Goal: Task Accomplishment & Management: Use online tool/utility

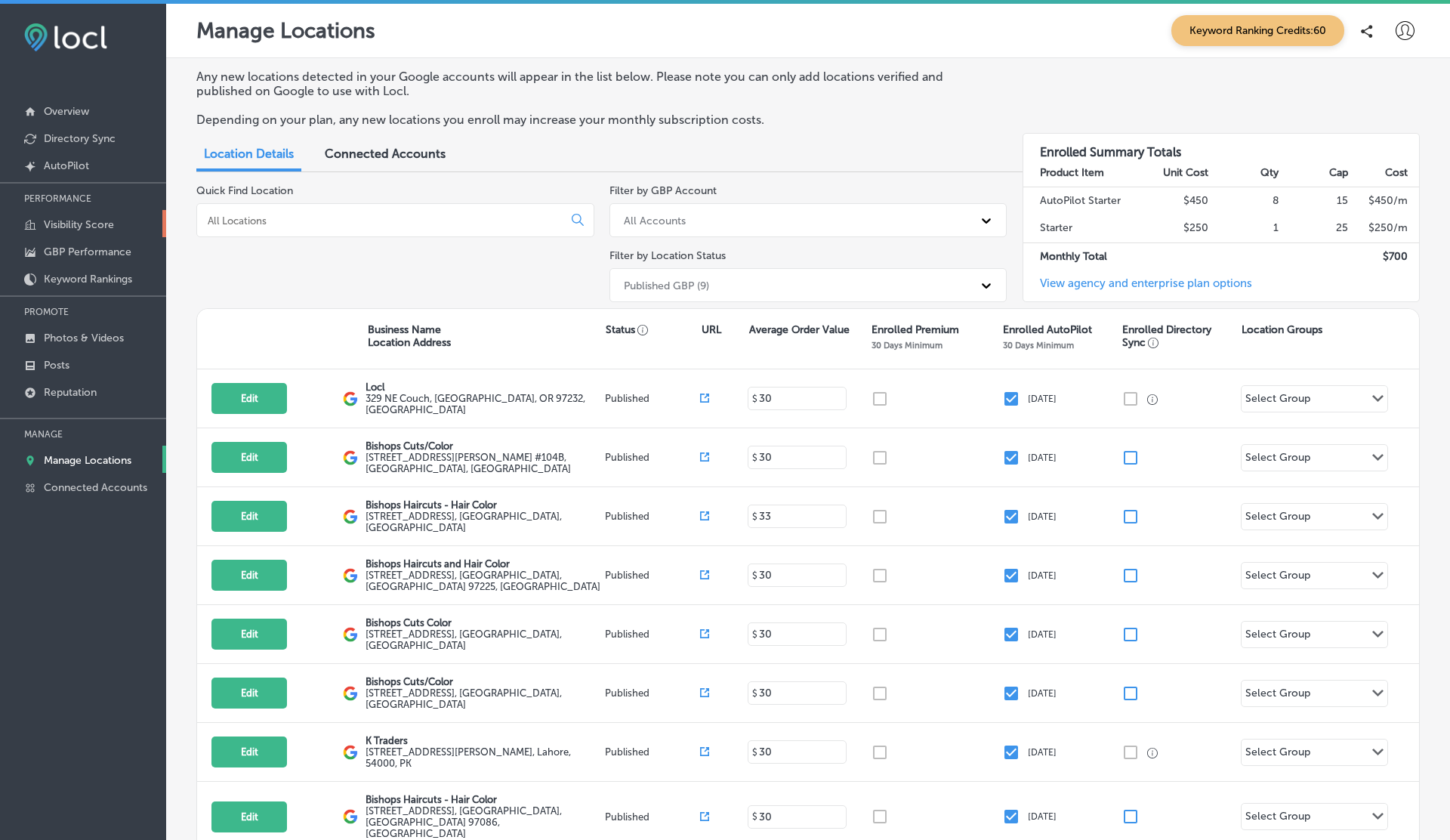
click at [75, 224] on p "Visibility Score" at bounding box center [79, 224] width 70 height 13
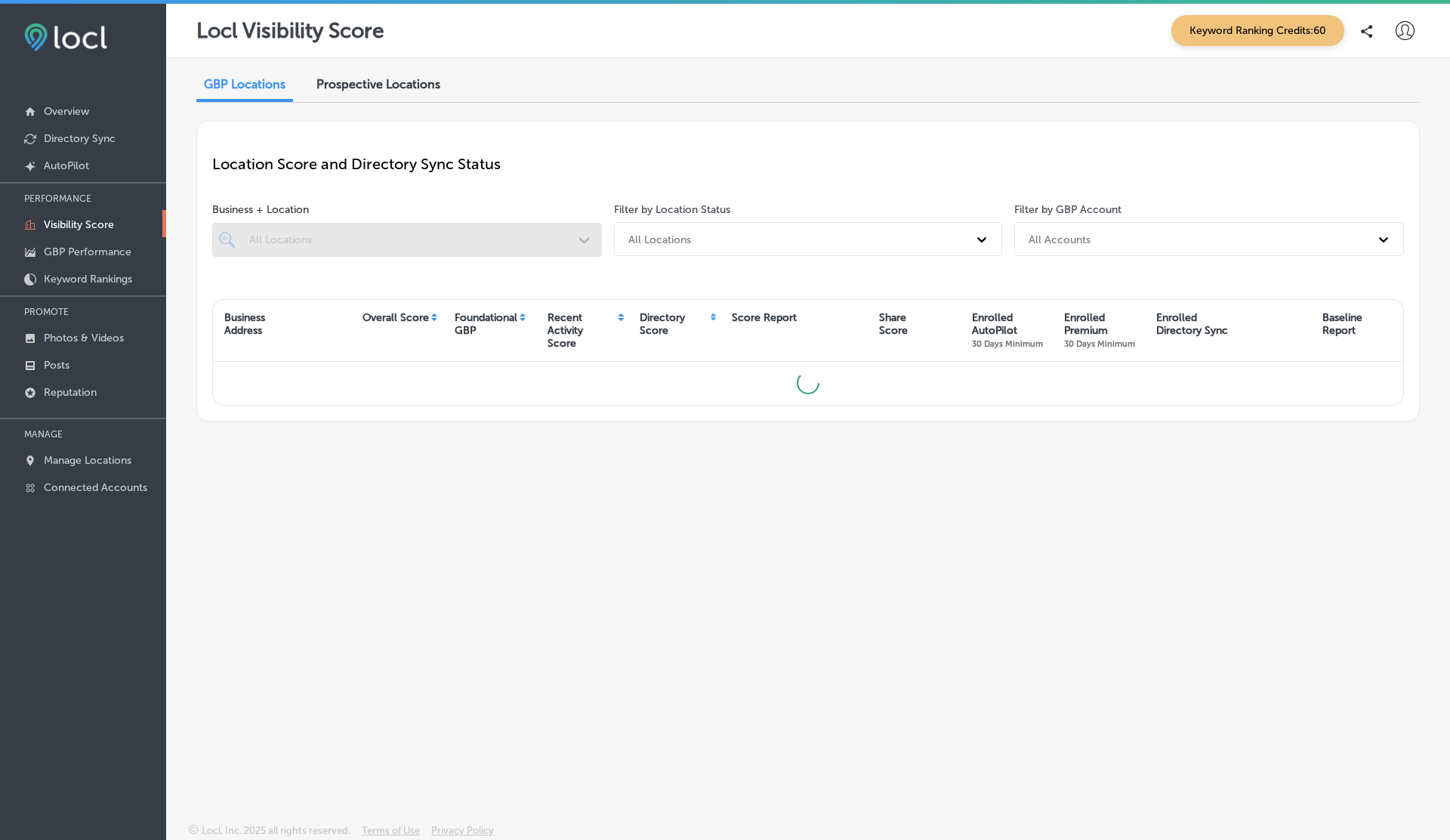
click at [410, 86] on span "Prospective Locations" at bounding box center [378, 85] width 124 height 15
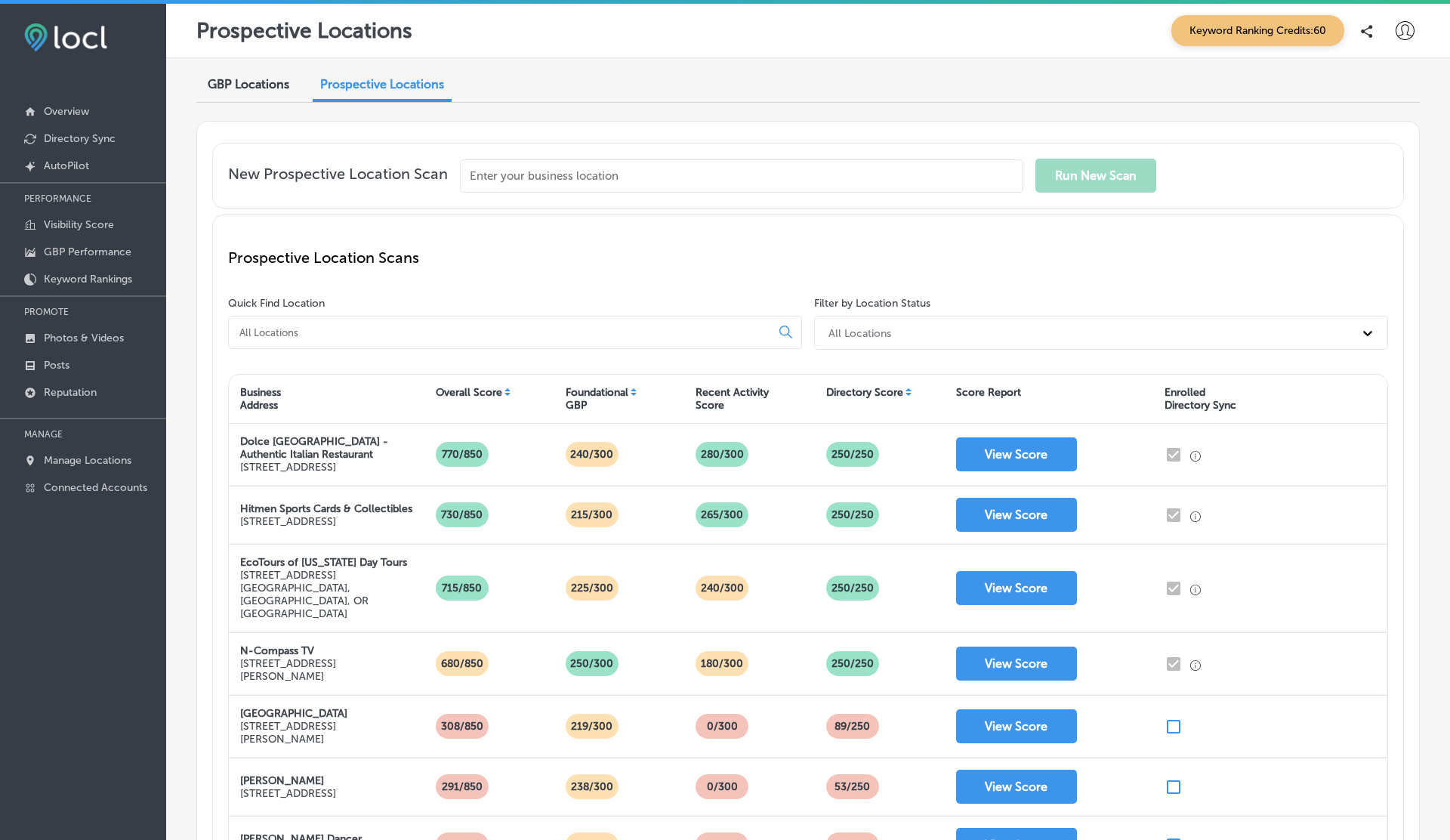
click at [562, 171] on input "text" at bounding box center [742, 176] width 563 height 33
paste input "Walla Walla Pest Control"
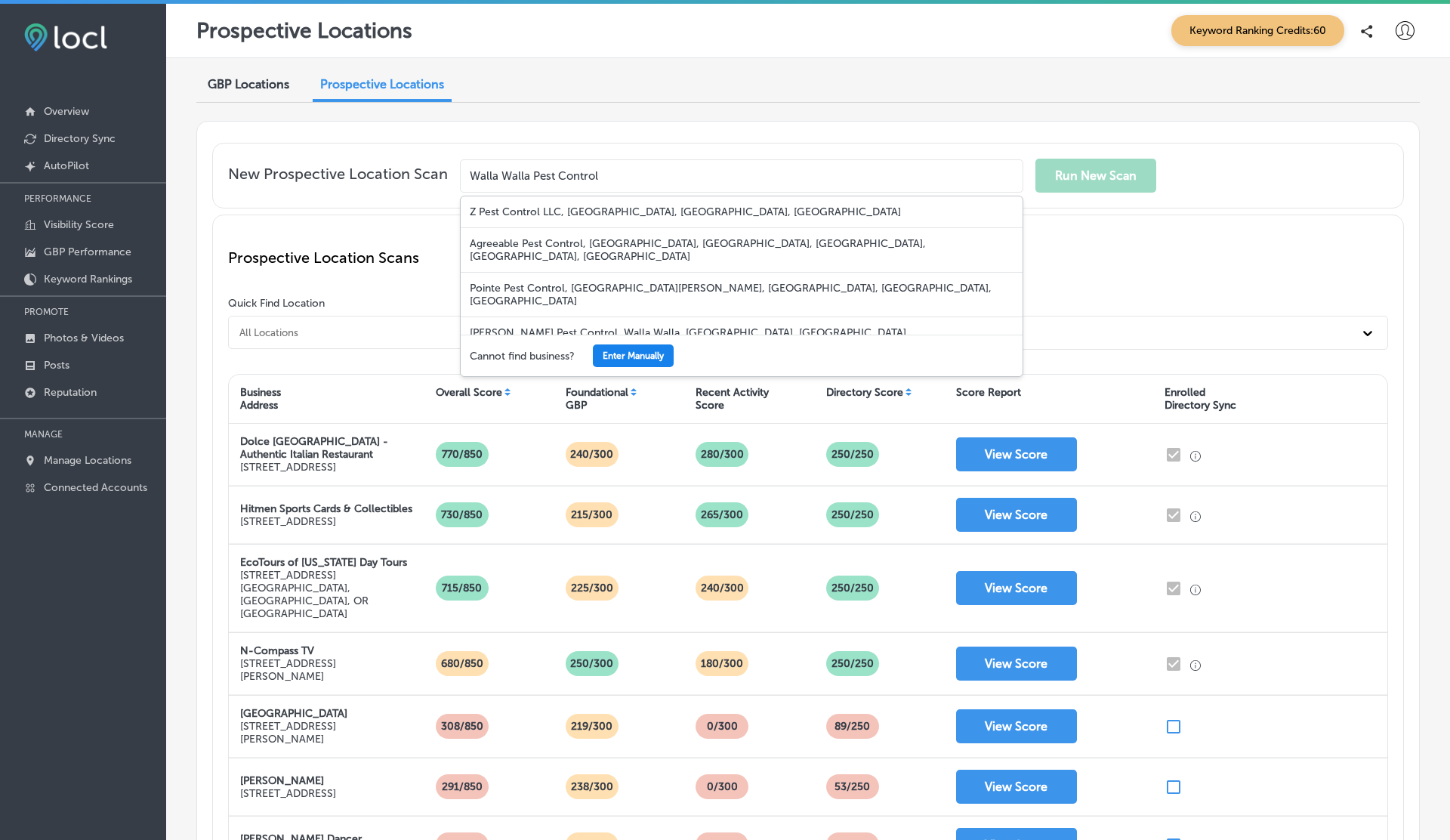
type input "Walla Walla Pest Control"
click at [649, 344] on button "Enter Manually" at bounding box center [633, 355] width 81 height 23
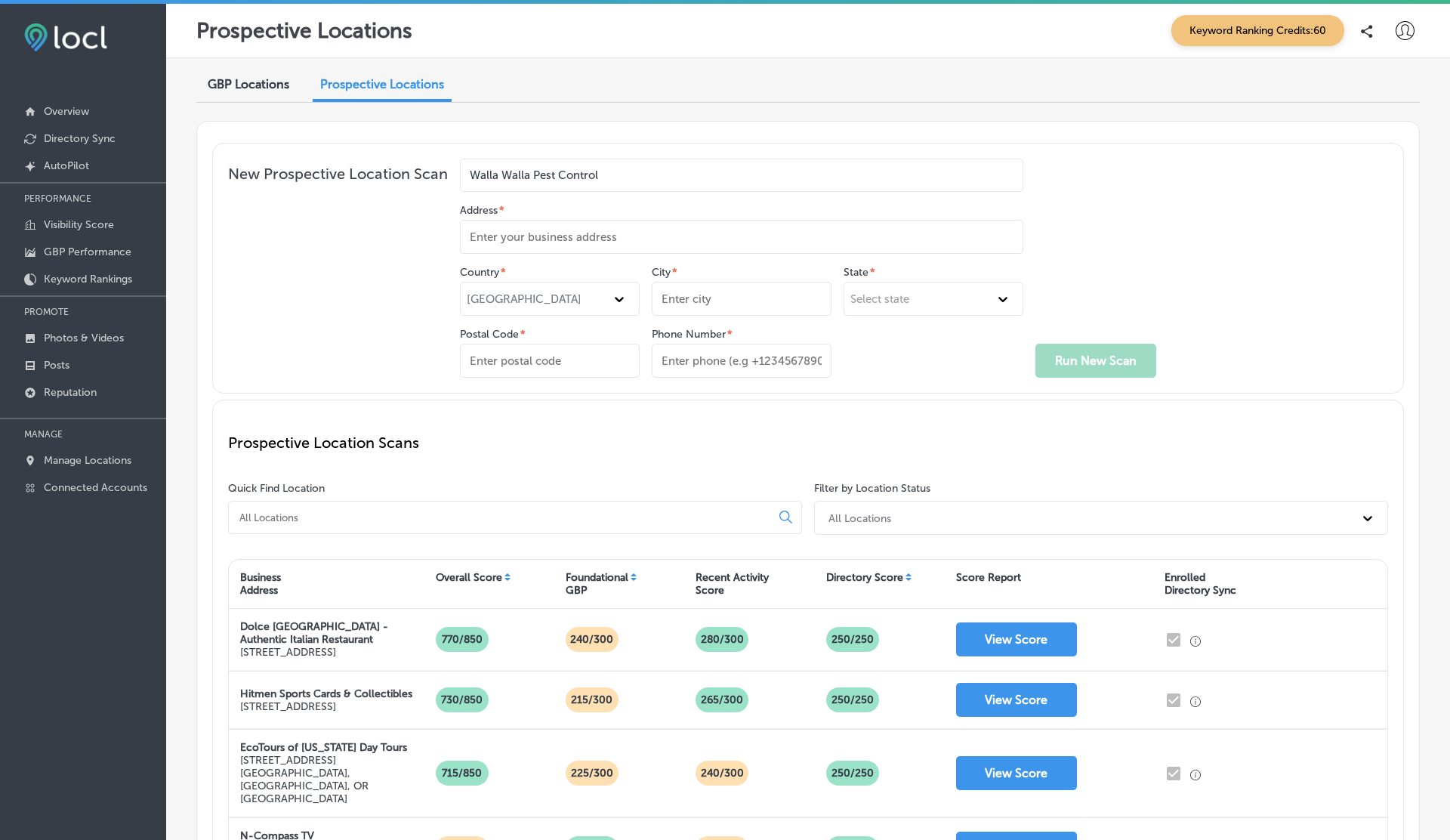
click at [781, 362] on input "Phone Number *" at bounding box center [741, 360] width 179 height 34
paste input "[PHONE_NUMBER]"
type input "[PHONE_NUMBER]"
click at [522, 234] on input "Address *" at bounding box center [742, 236] width 563 height 34
type input "Walla Walla"
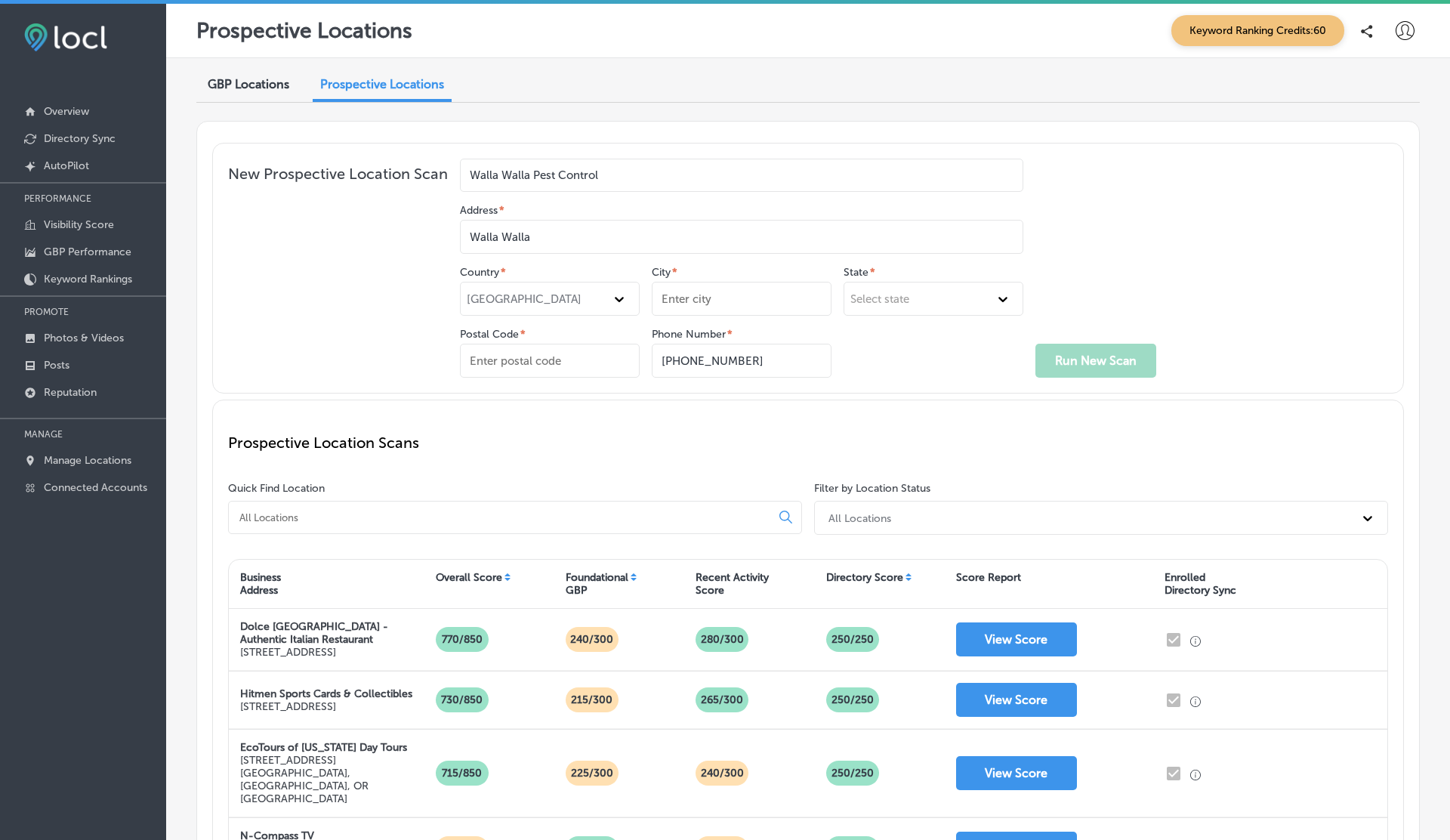
click at [725, 305] on input "City *" at bounding box center [741, 298] width 179 height 34
paste input "[PHONE_NUMBER]"
type input "Walla Walla"
click at [908, 300] on div "Select state" at bounding box center [880, 299] width 59 height 14
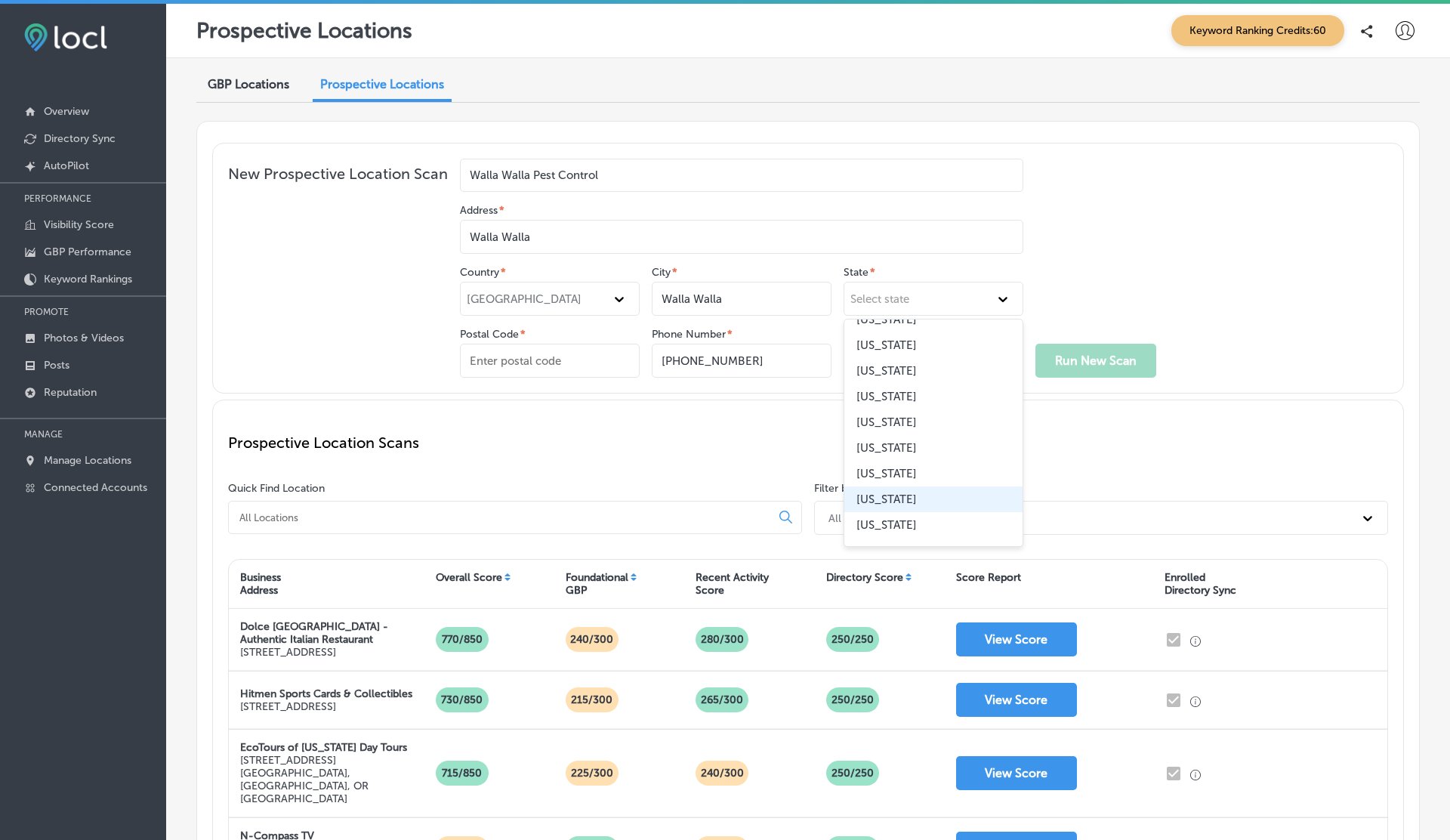
click at [878, 493] on div "Washington" at bounding box center [933, 499] width 178 height 26
click at [501, 355] on input "Postal Code *" at bounding box center [549, 360] width 179 height 34
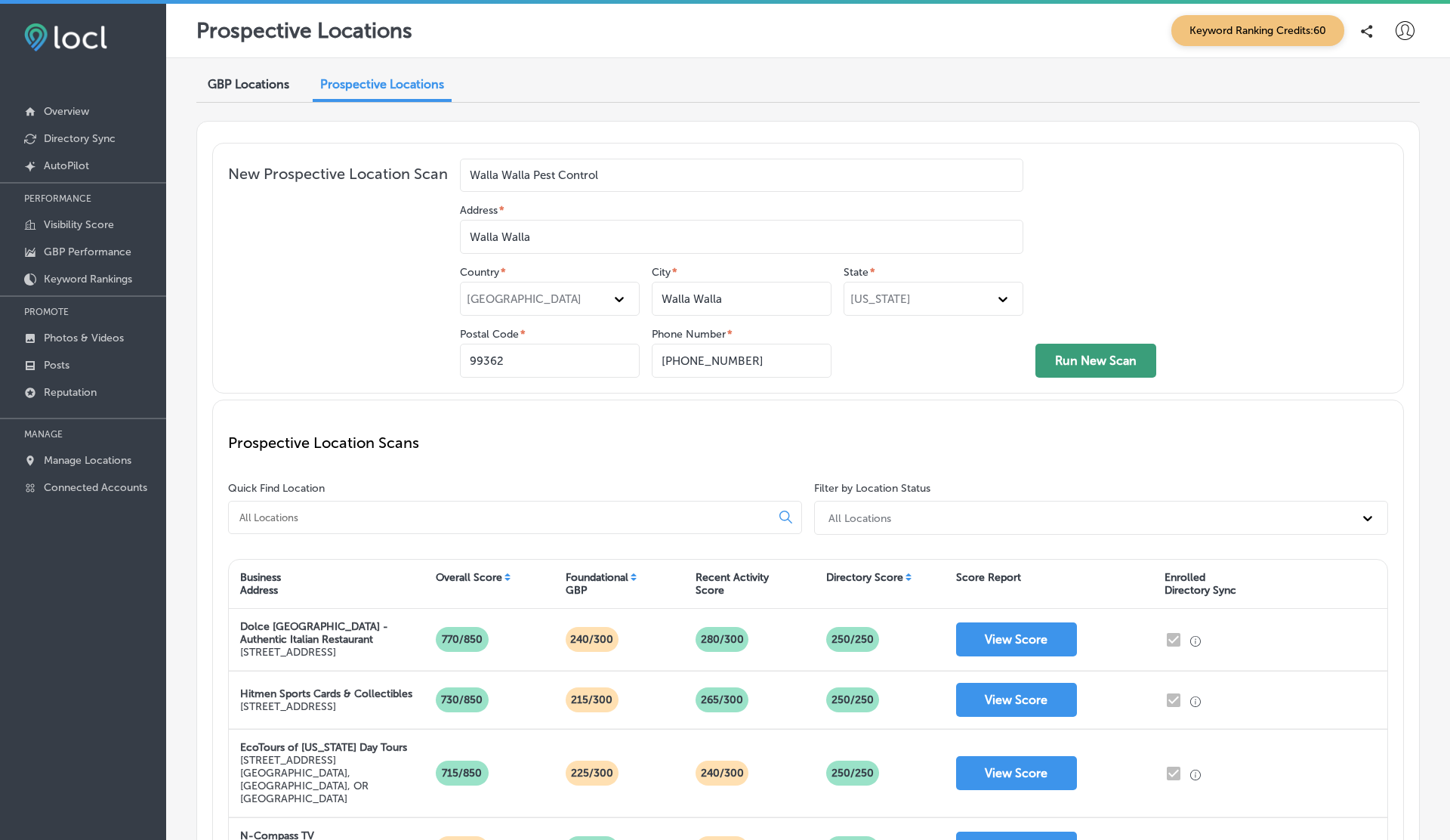
type input "99362"
click at [1084, 353] on button "Run New Scan" at bounding box center [1095, 360] width 121 height 34
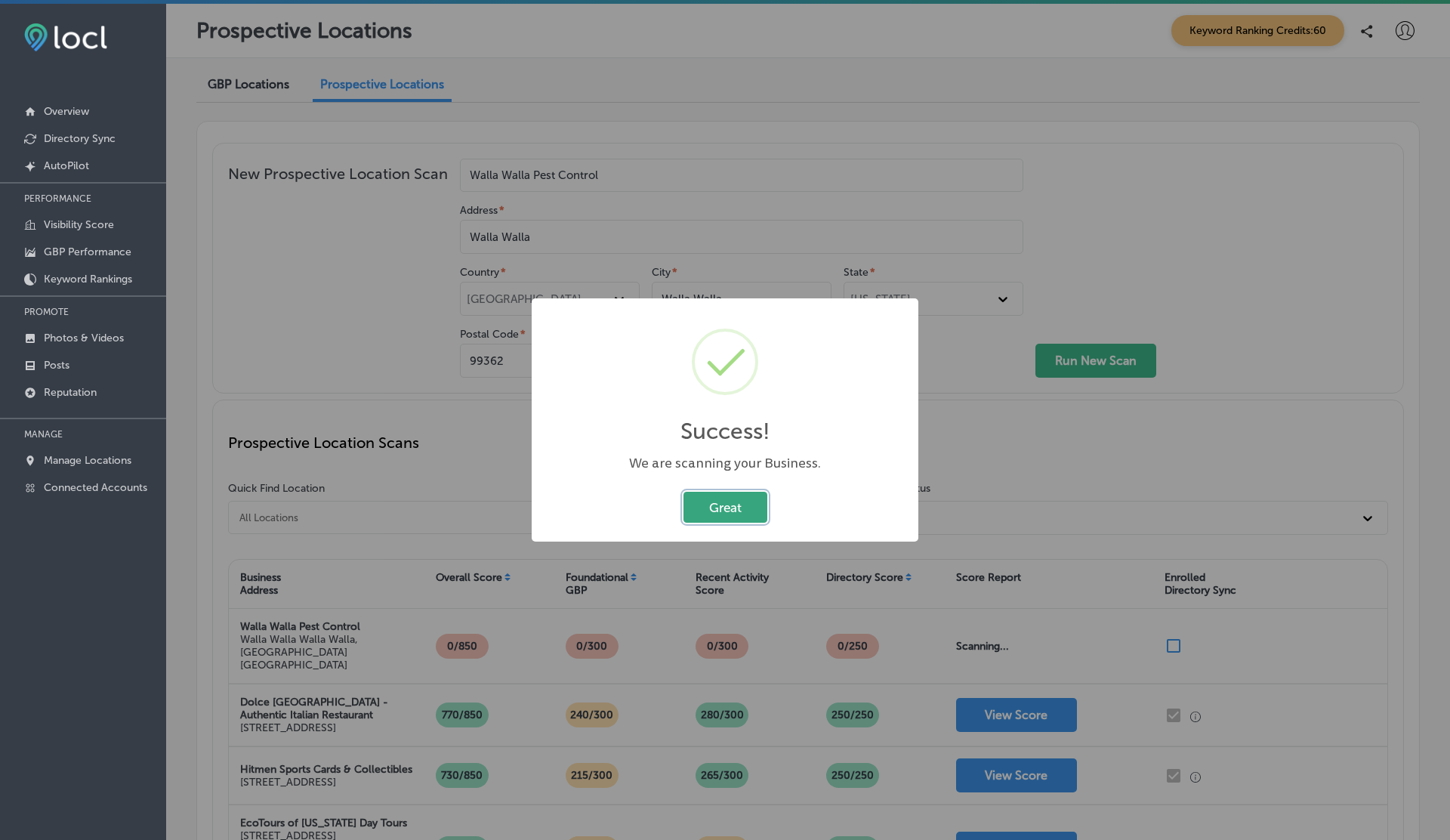
click at [752, 503] on button "Great" at bounding box center [725, 507] width 84 height 31
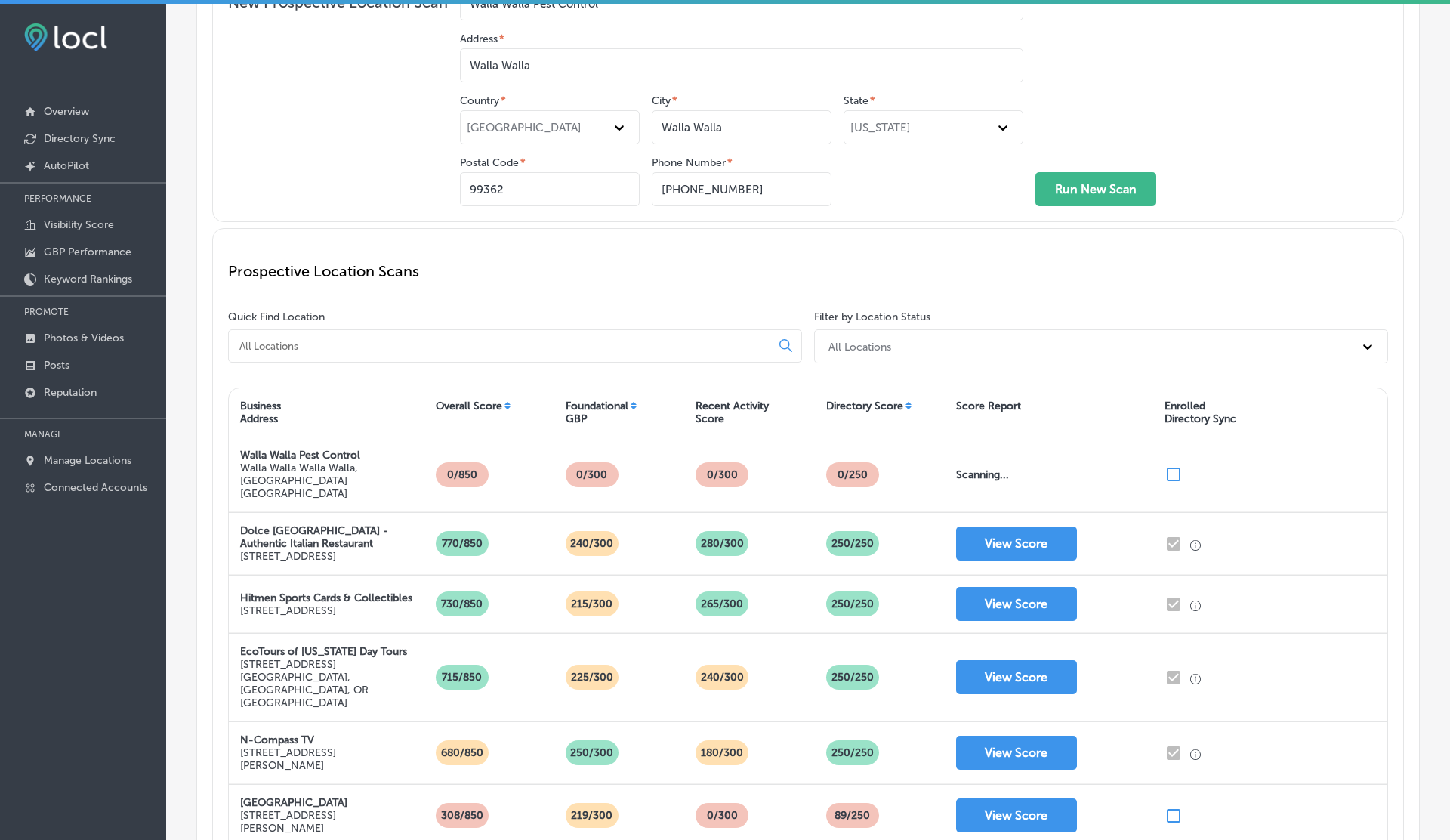
scroll to position [198, 0]
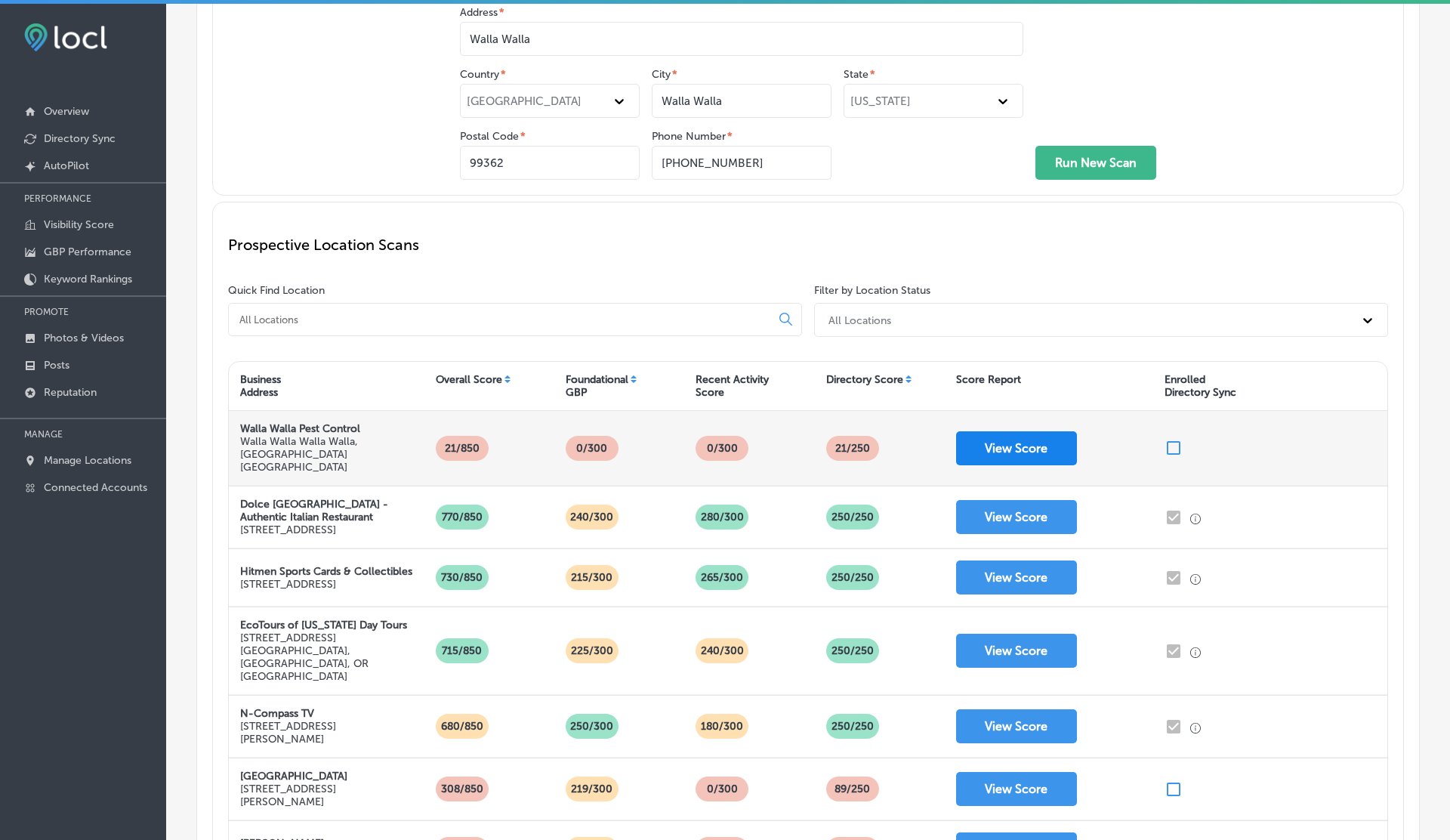
click at [1003, 441] on button "View Score" at bounding box center [1016, 448] width 121 height 34
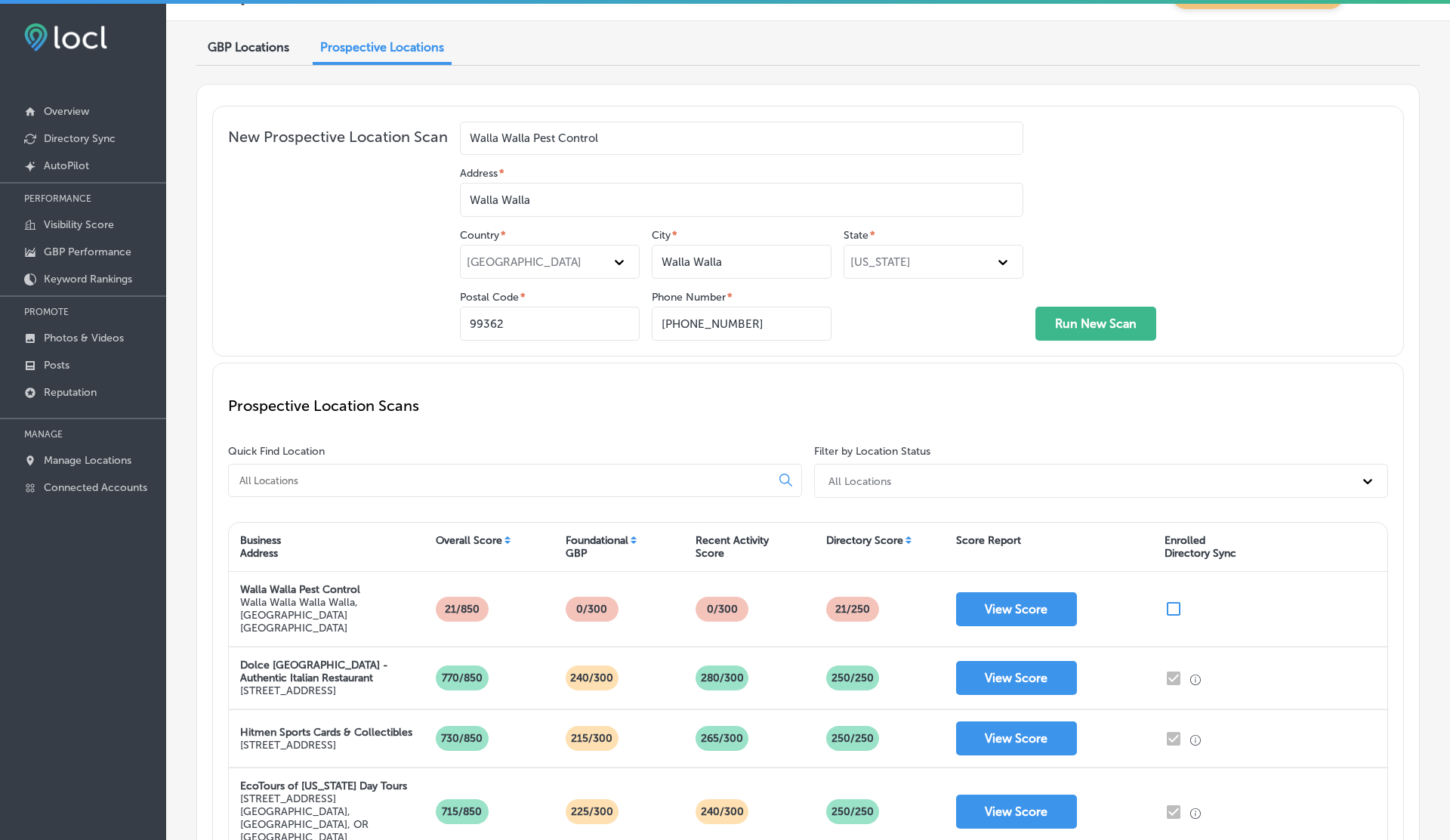
scroll to position [6, 0]
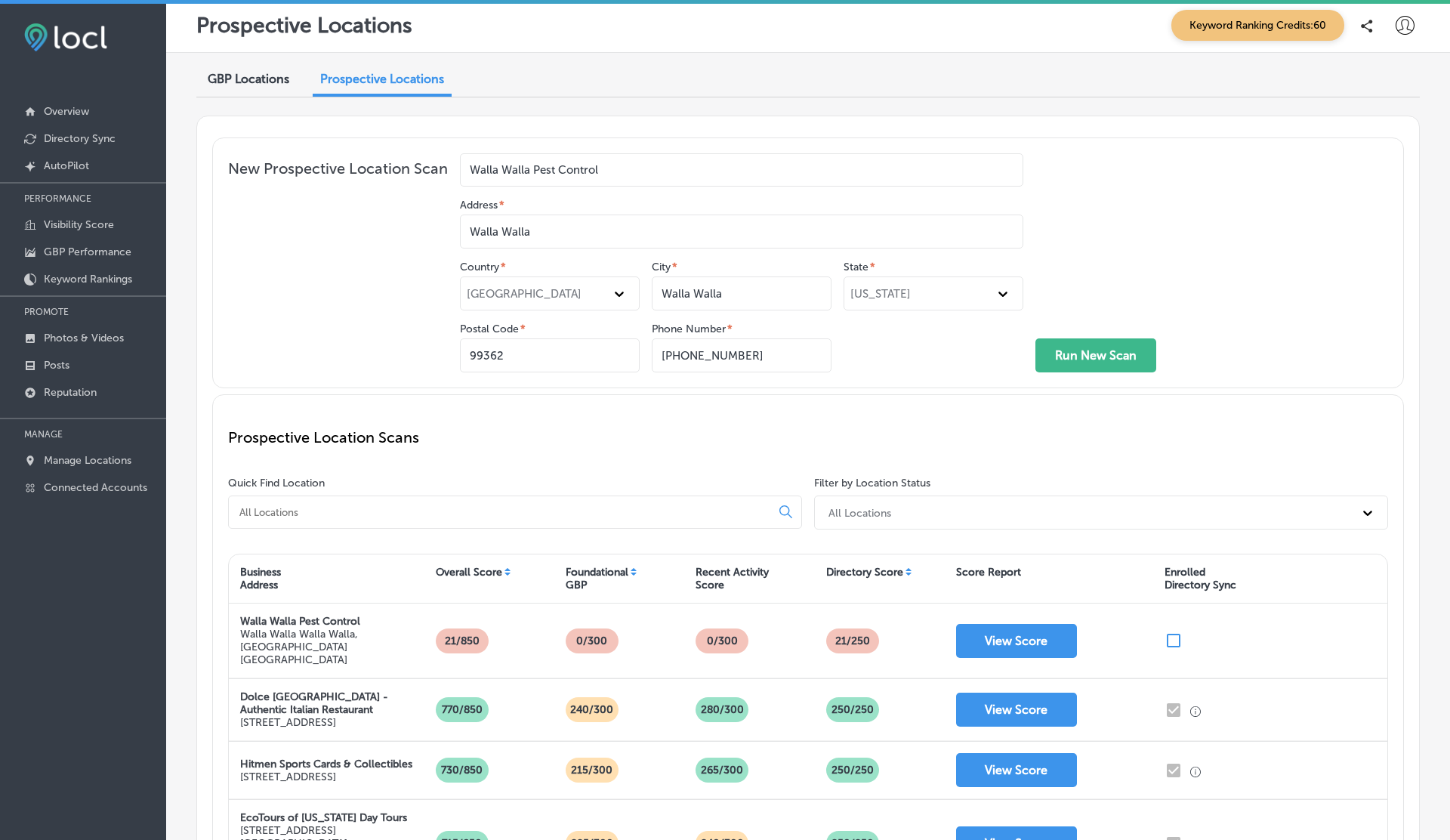
click at [576, 234] on input "Walla Walla" at bounding box center [742, 231] width 563 height 34
type input "W"
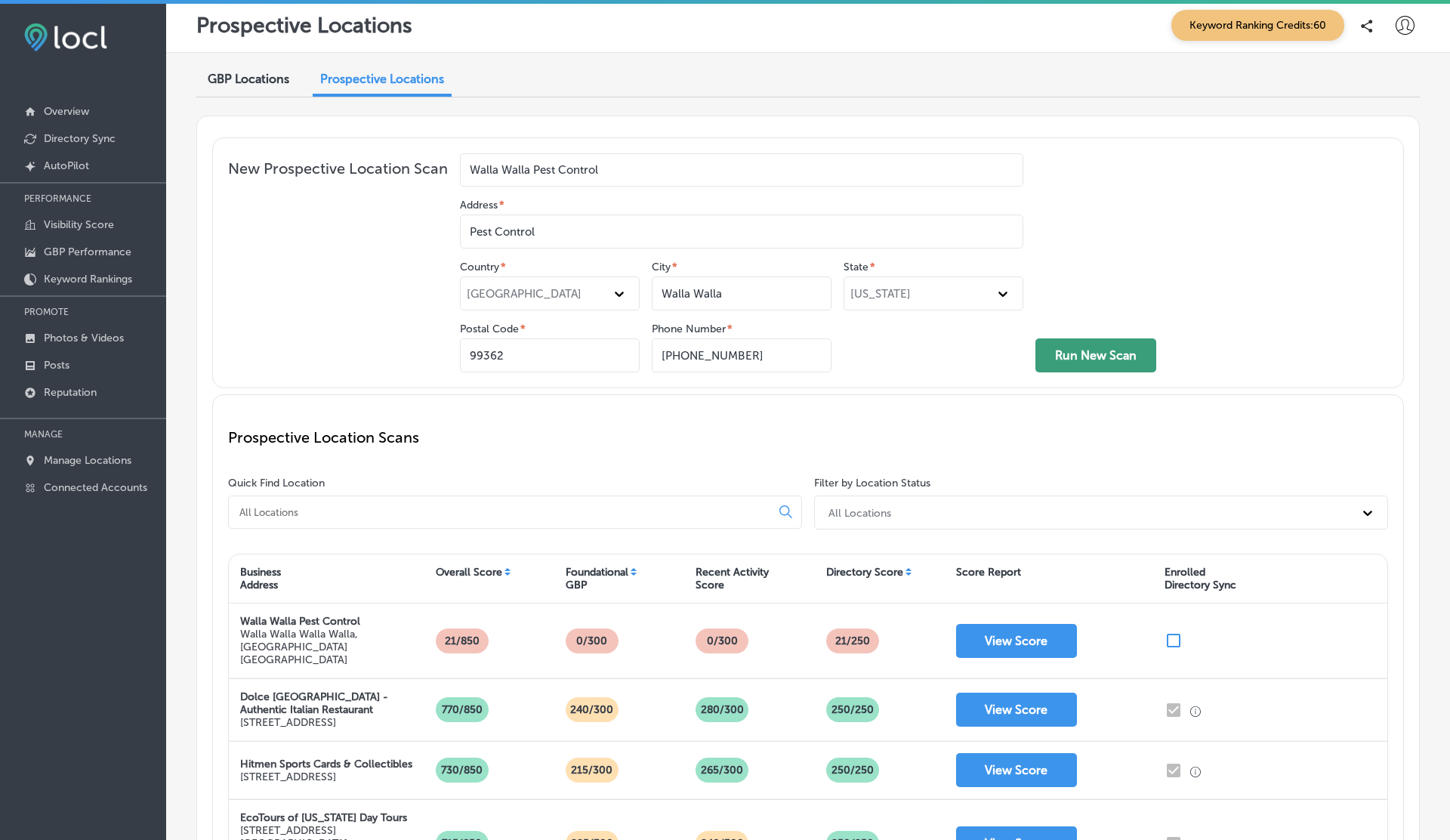
type input "Pest Control"
click at [1106, 352] on button "Run New Scan" at bounding box center [1095, 355] width 121 height 34
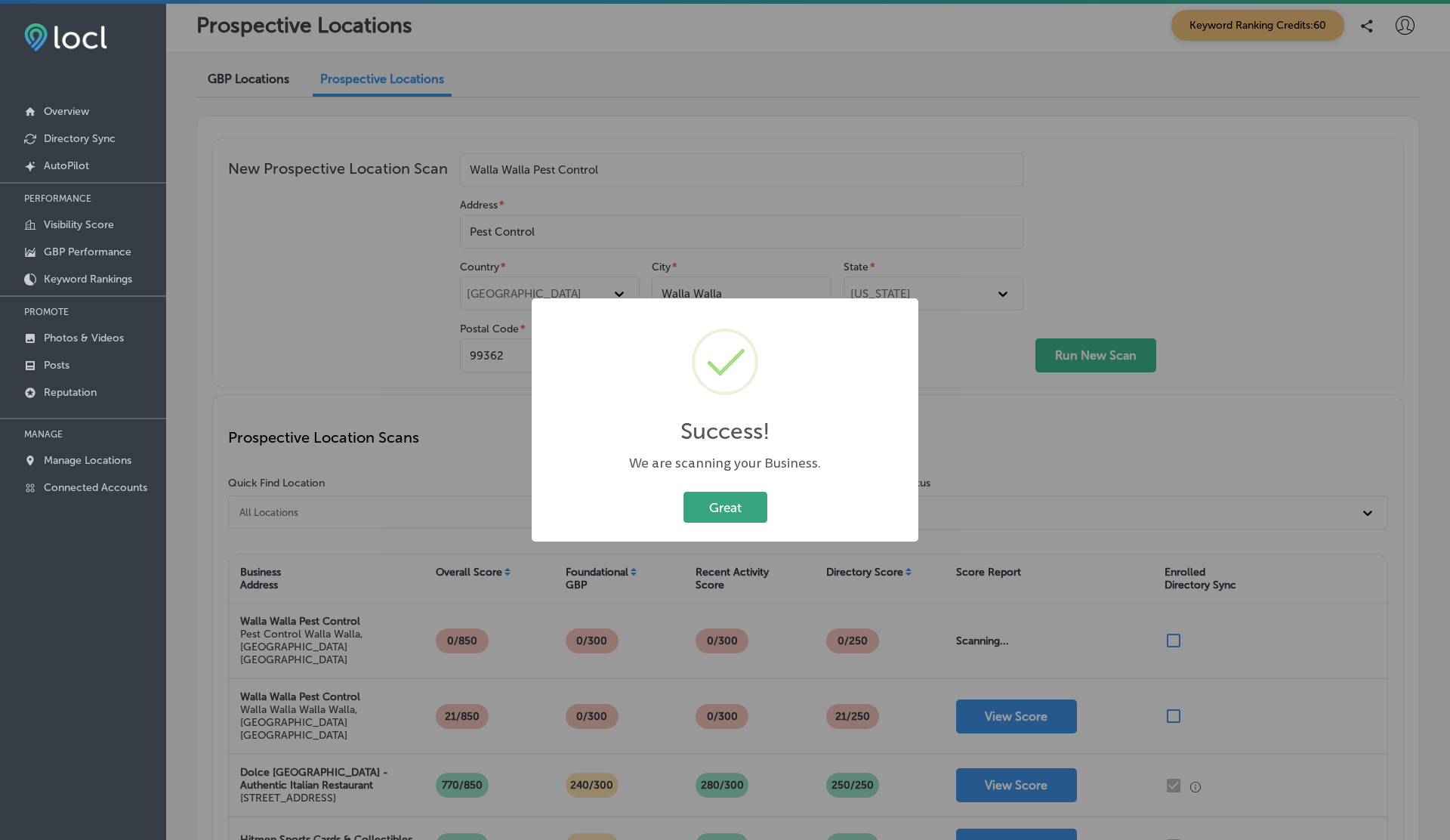
click at [715, 506] on button "Great" at bounding box center [725, 507] width 84 height 31
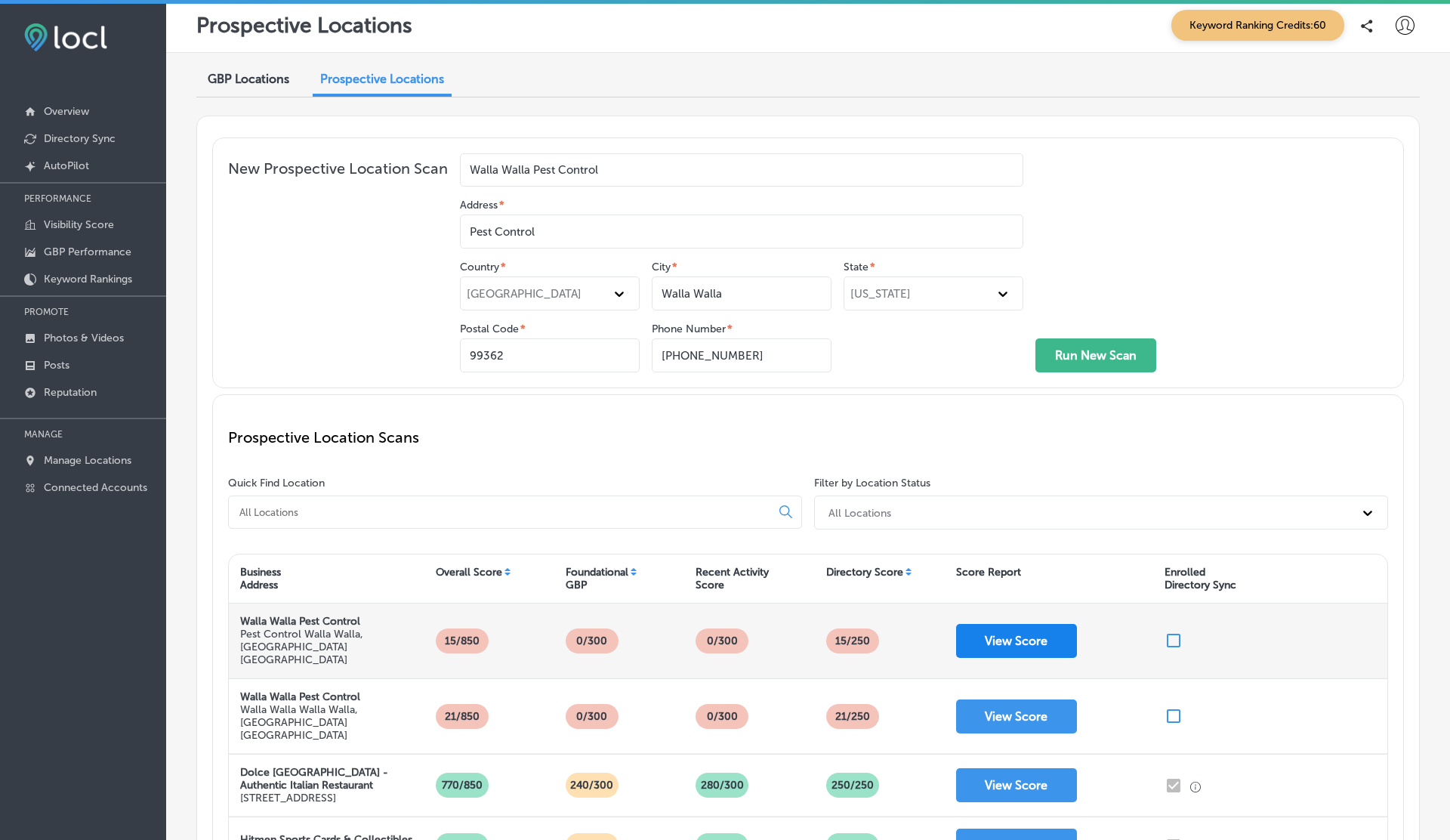
click at [999, 624] on button "View Score" at bounding box center [1016, 640] width 121 height 34
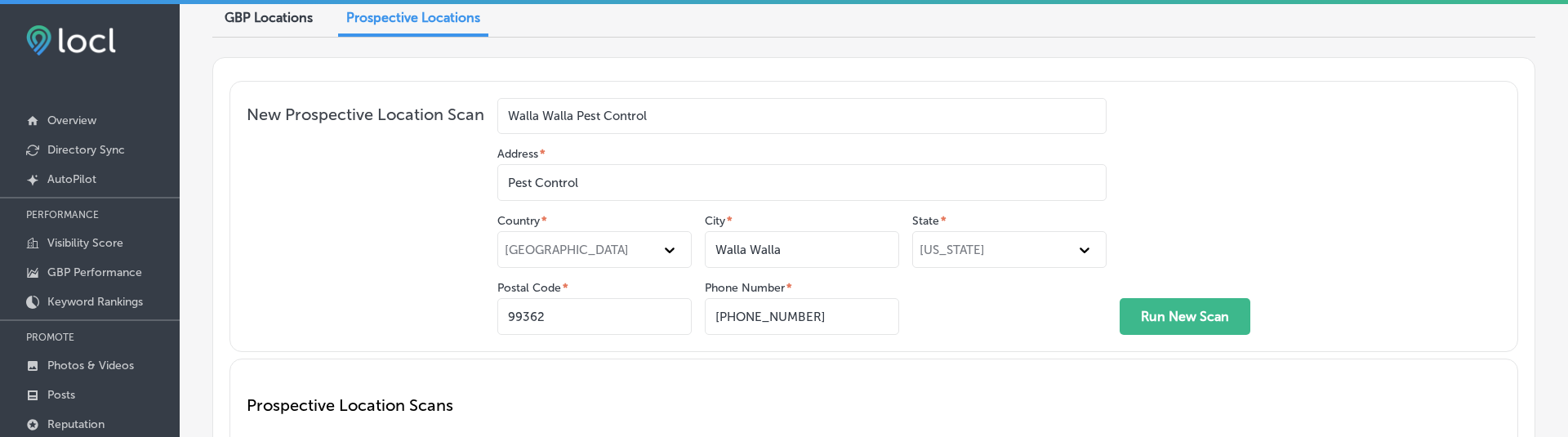
scroll to position [16, 0]
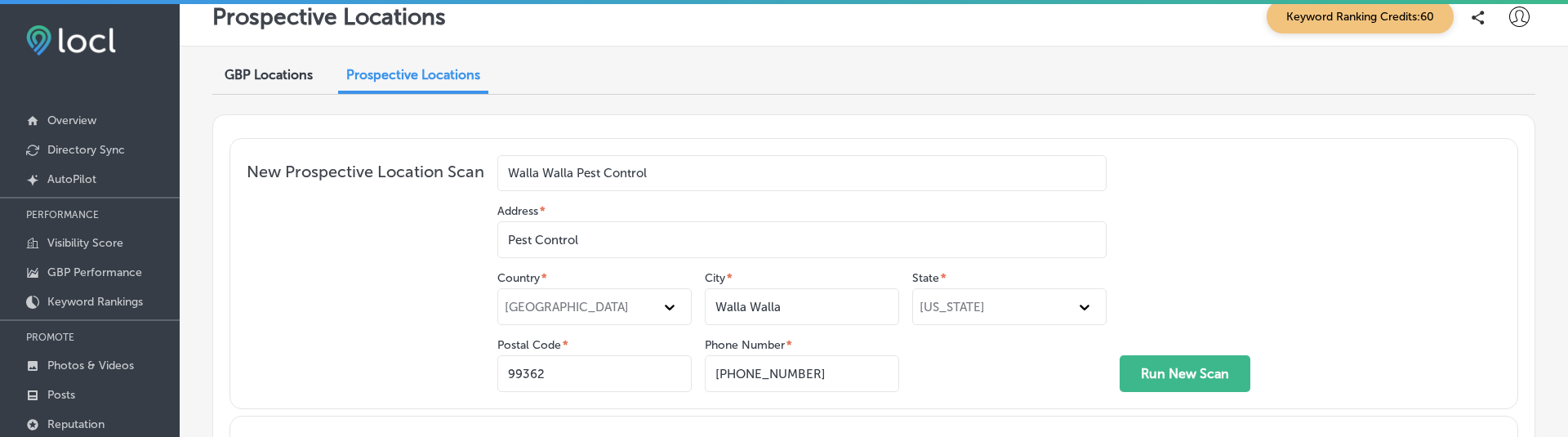
click at [275, 70] on span "GBP Locations" at bounding box center [269, 75] width 89 height 16
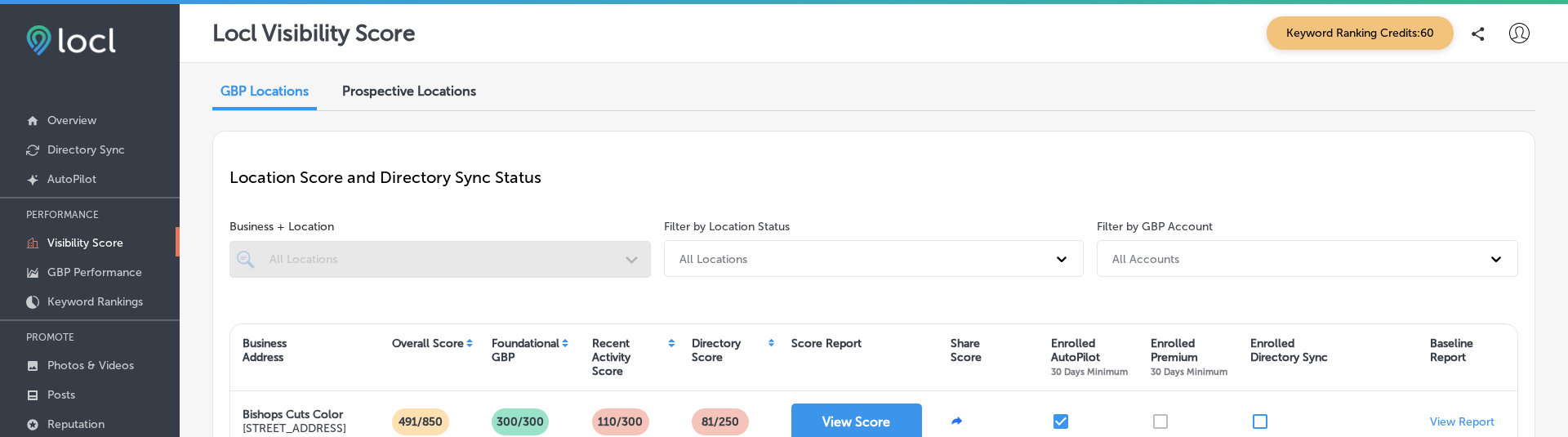
click at [430, 97] on span "Prospective Locations" at bounding box center [409, 92] width 134 height 16
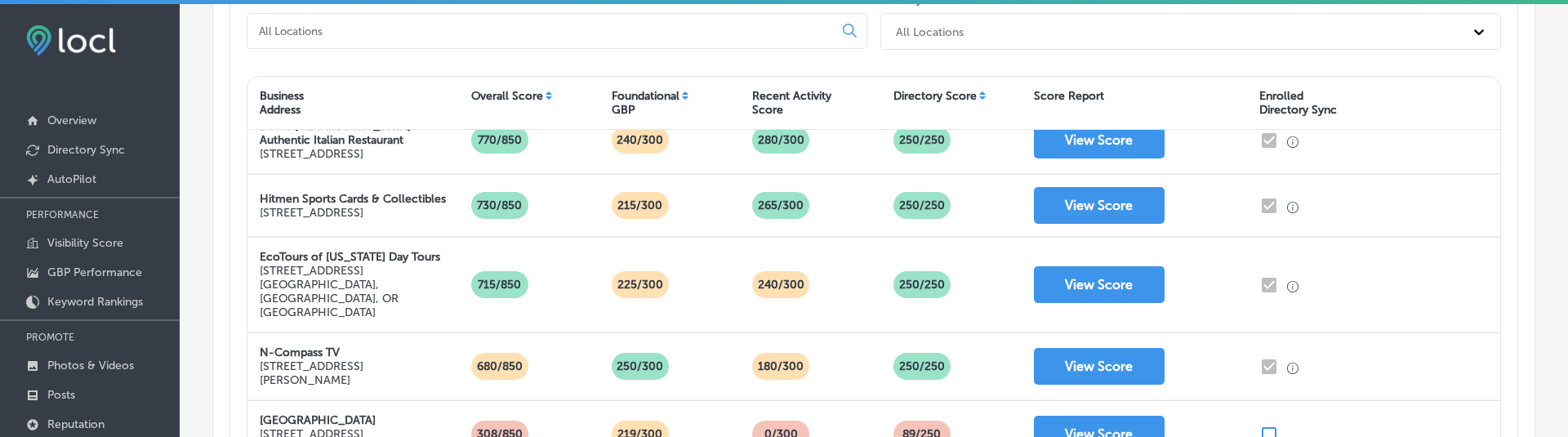
scroll to position [313, 0]
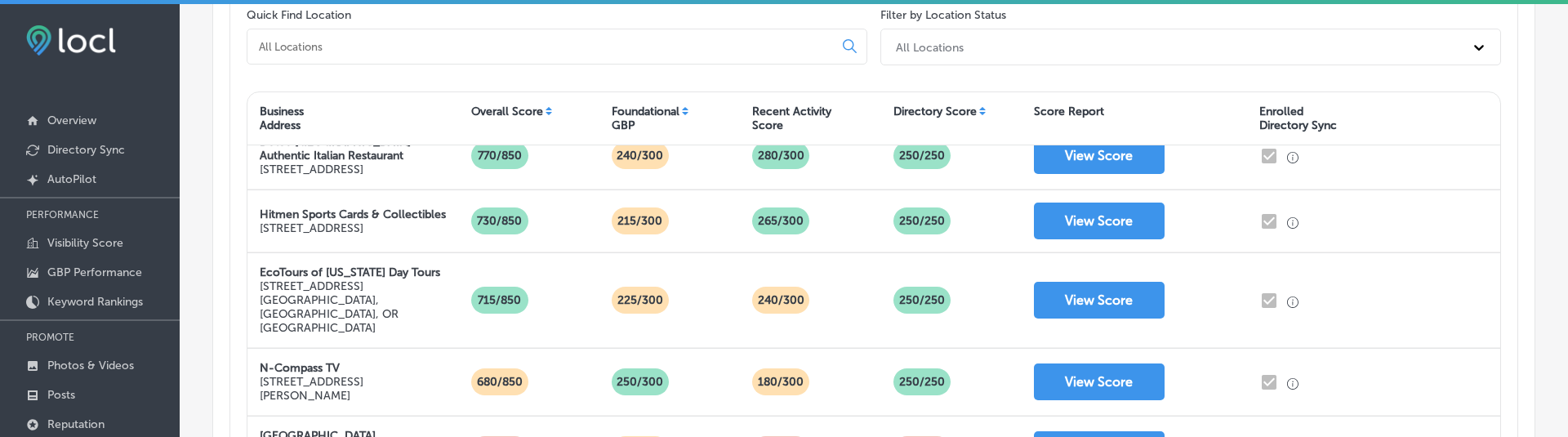
click at [375, 42] on input at bounding box center [543, 46] width 572 height 15
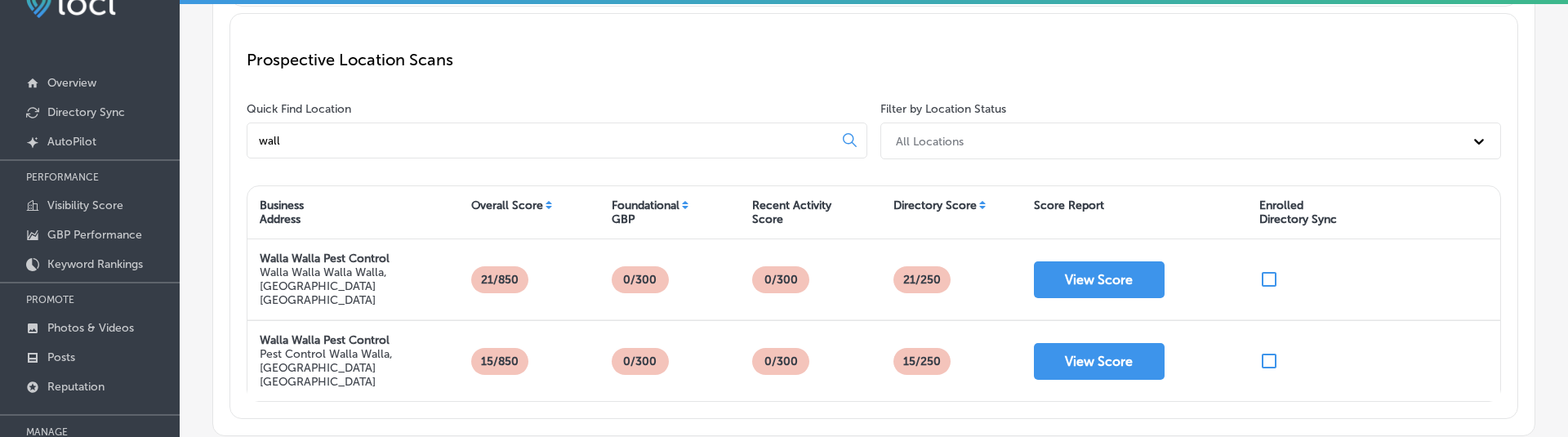
scroll to position [53, 0]
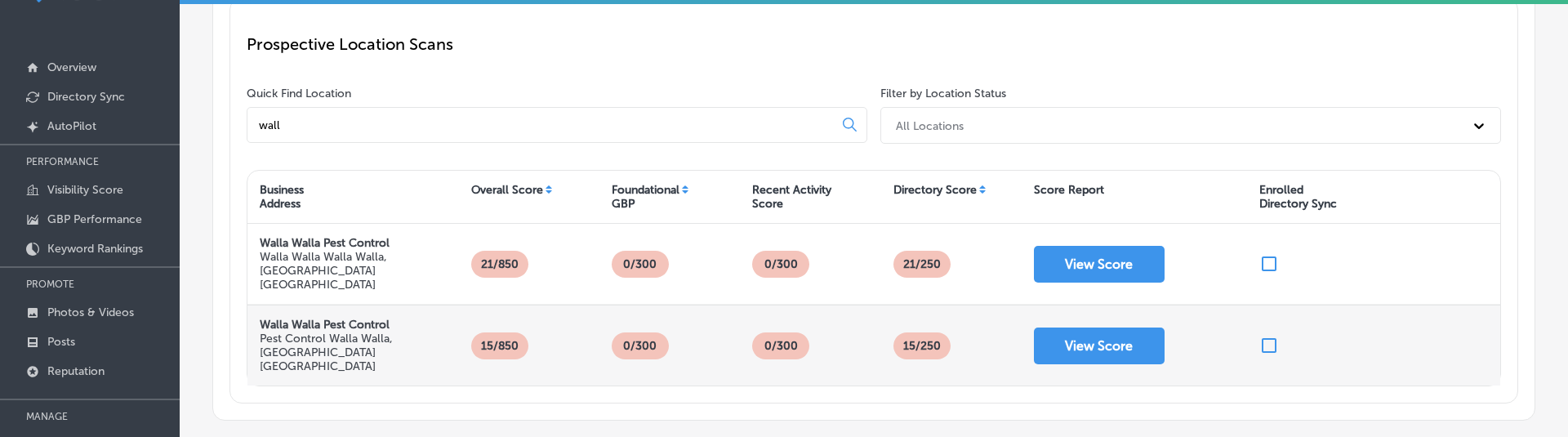
type input "wall"
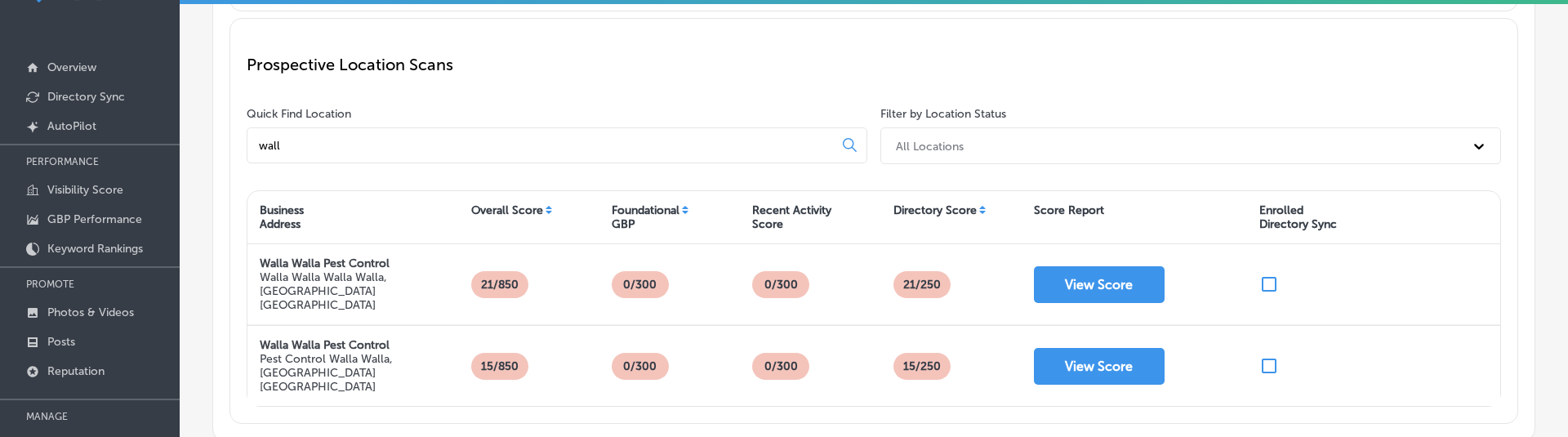
scroll to position [165, 0]
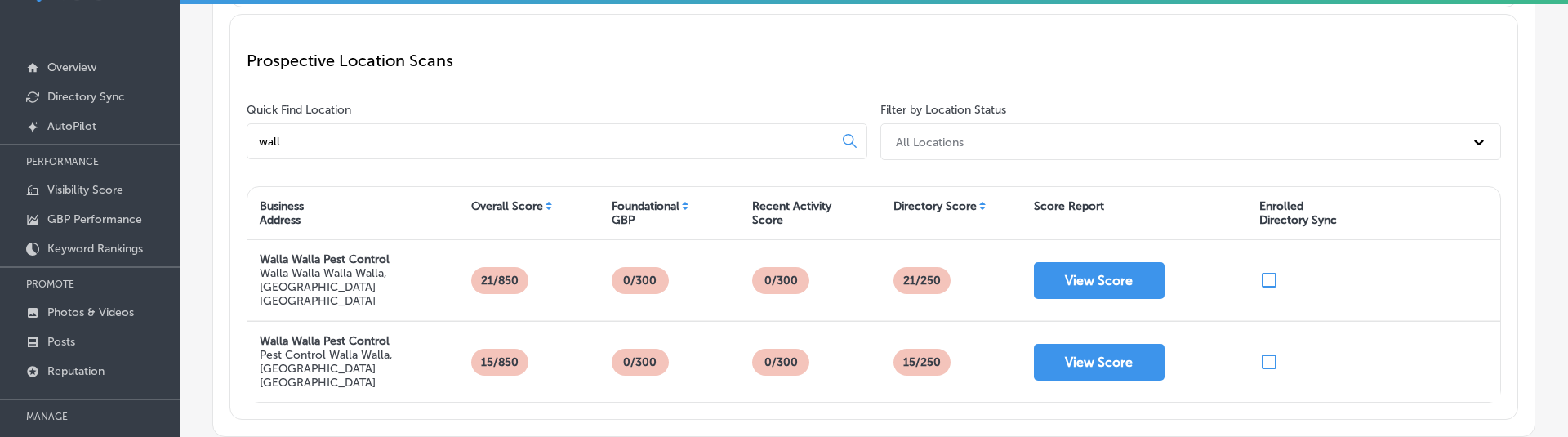
click at [873, 168] on div "Prospective Location Scans Quick Find Location wall Filter by Location Status A…" at bounding box center [874, 217] width 1288 height 406
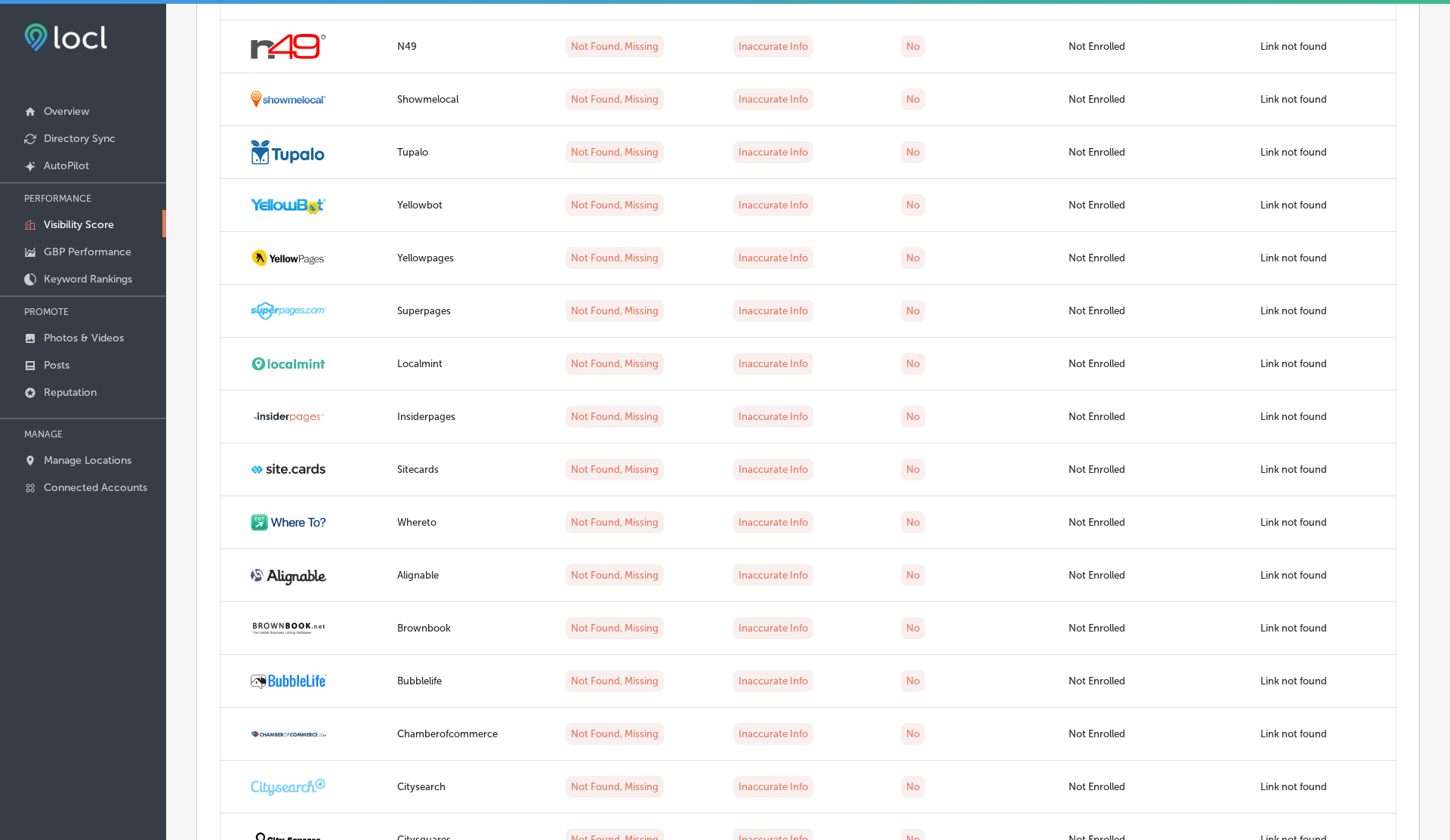
scroll to position [2243, 0]
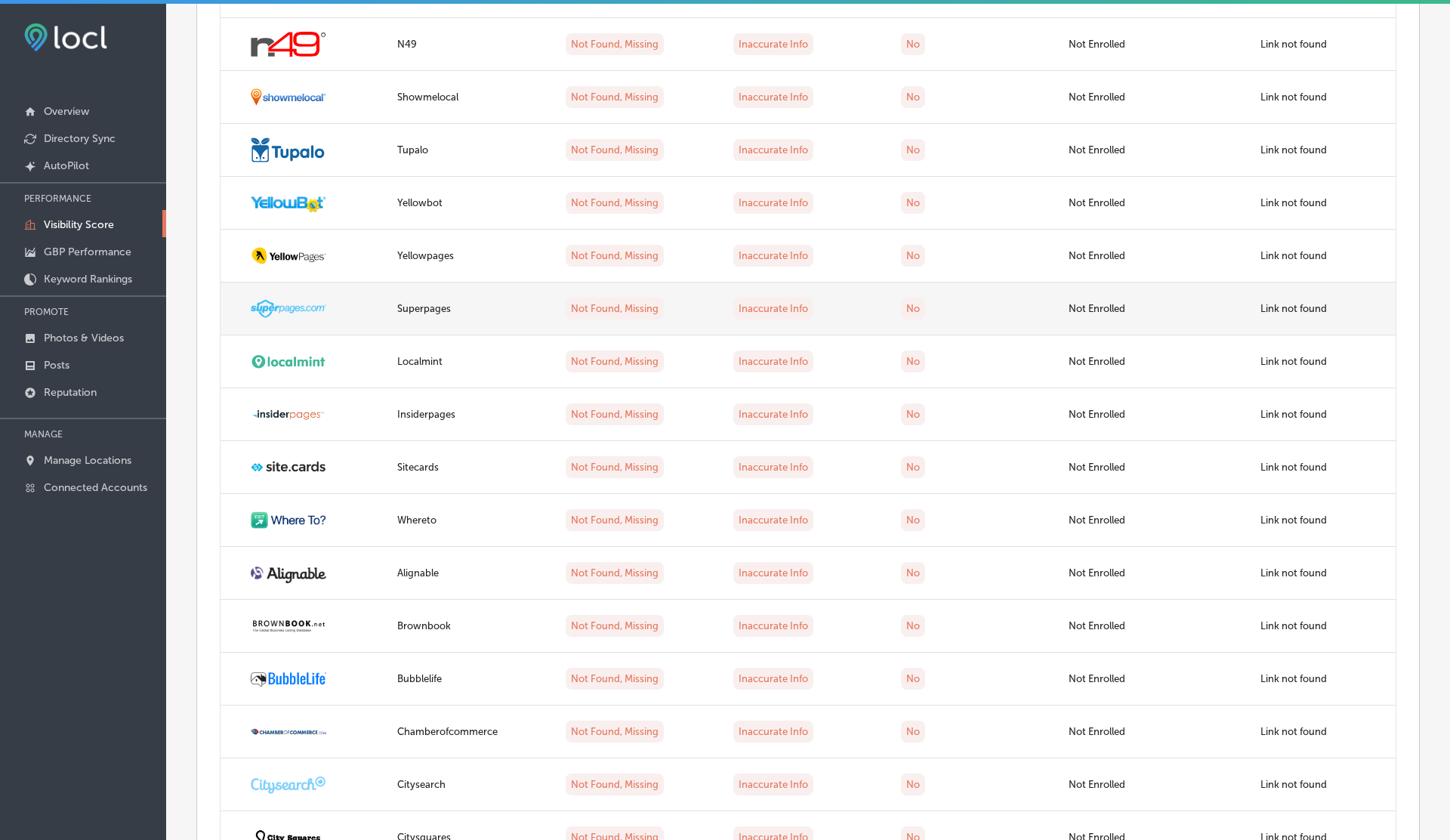
click at [1092, 305] on td "Not Enrolled" at bounding box center [1143, 308] width 167 height 52
copy td "Not Enrolled"
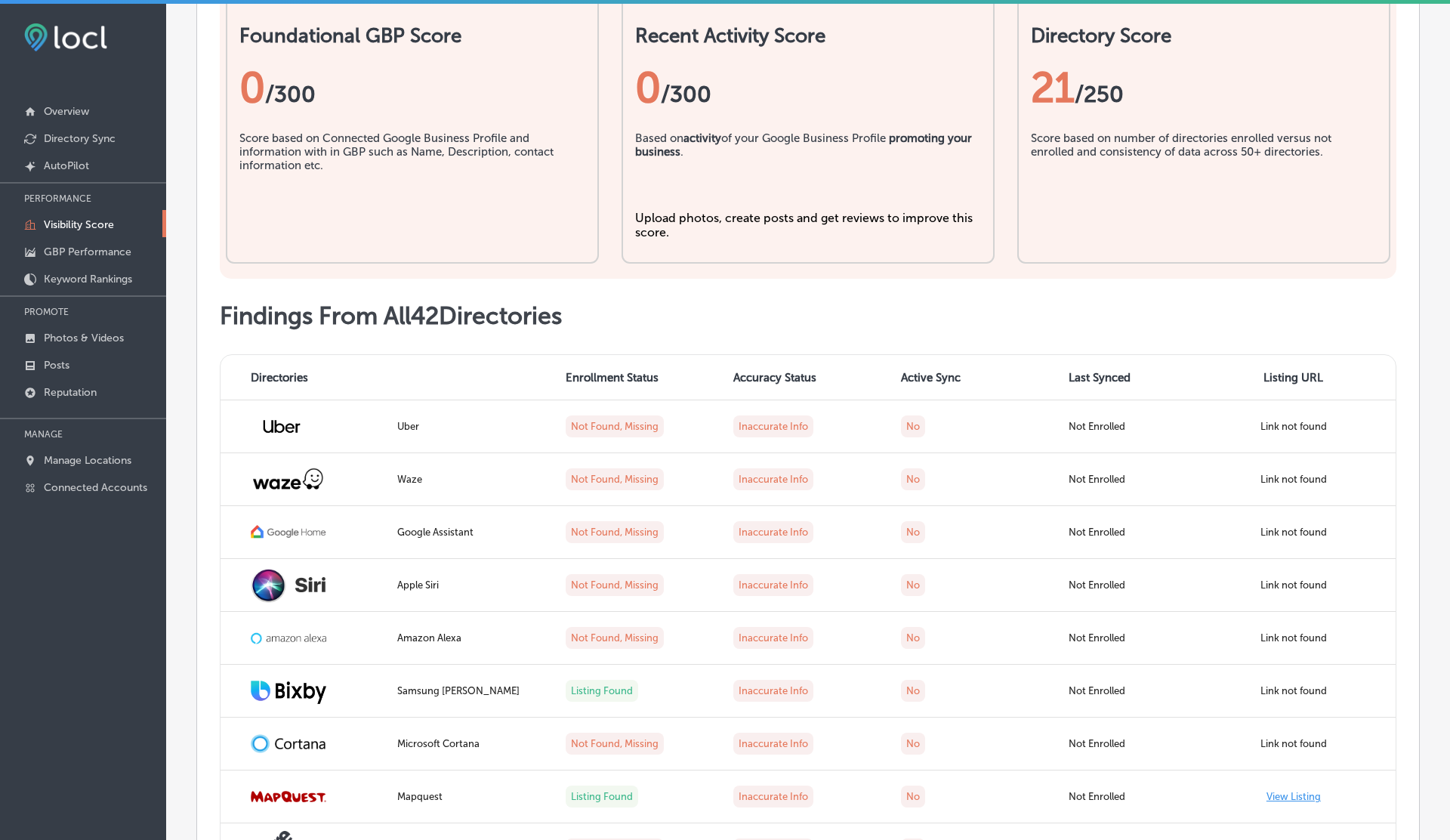
scroll to position [538, 0]
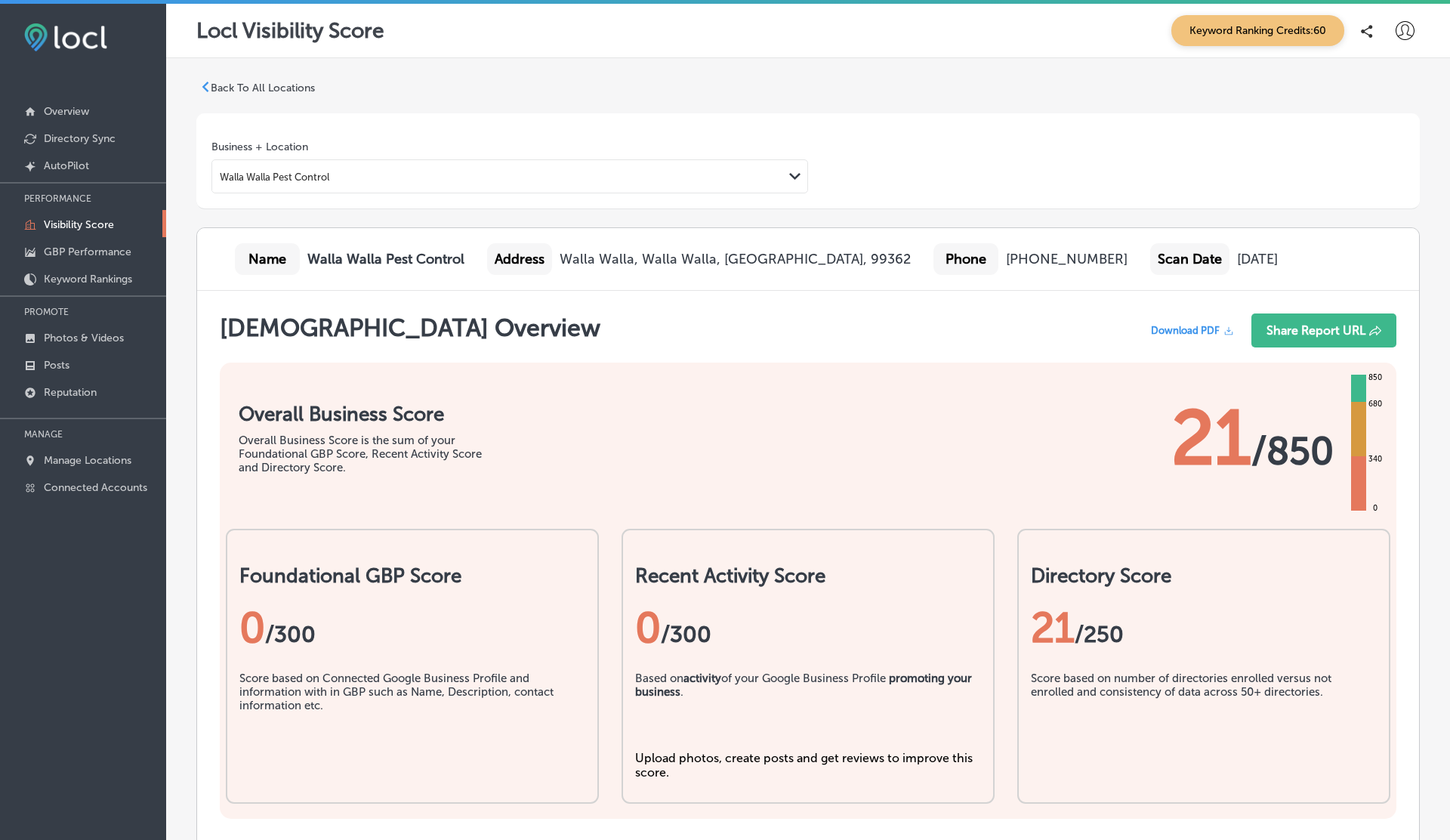
click at [800, 170] on div "Path Created with Sketch." at bounding box center [795, 176] width 12 height 12
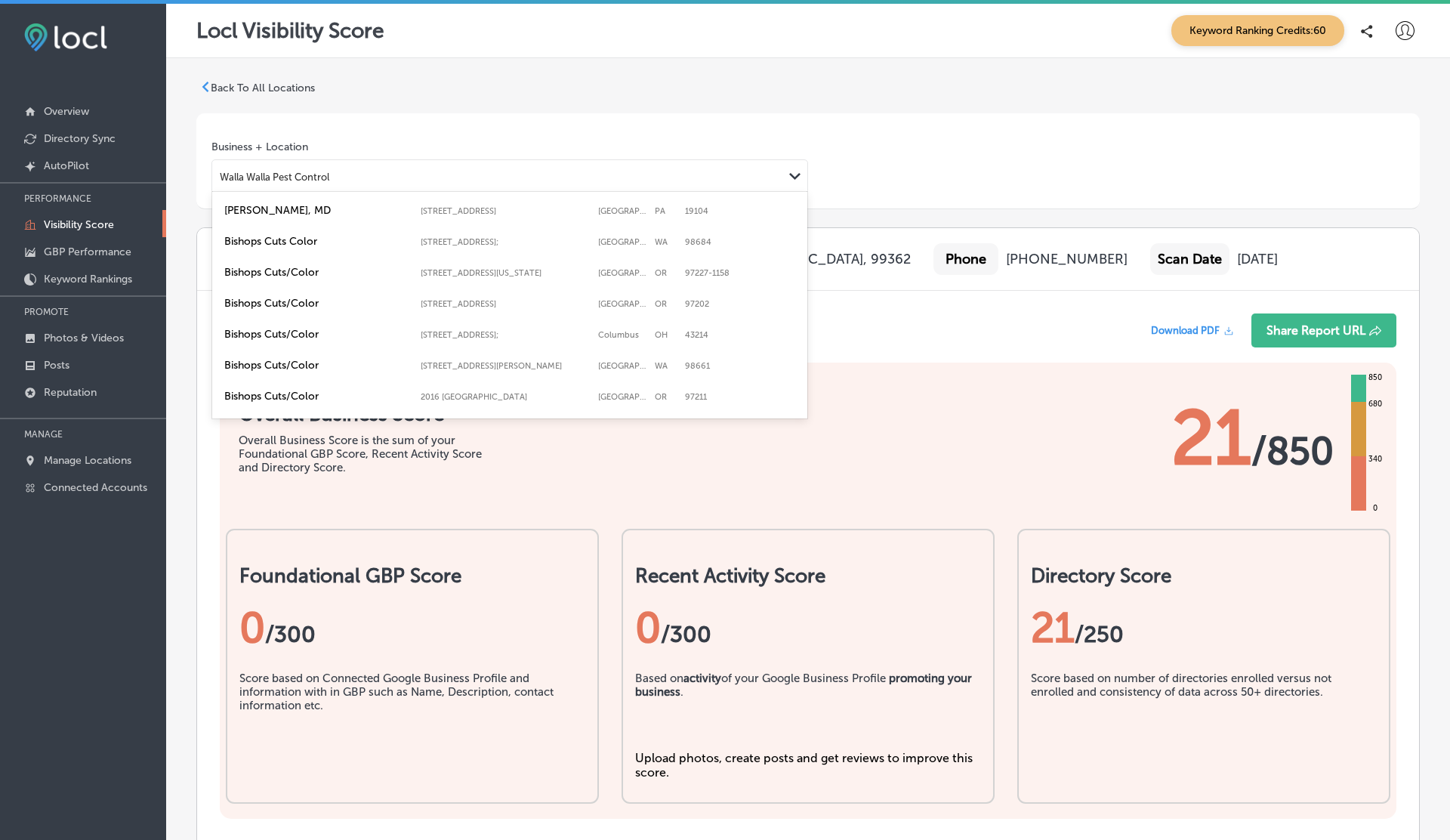
scroll to position [1302, 0]
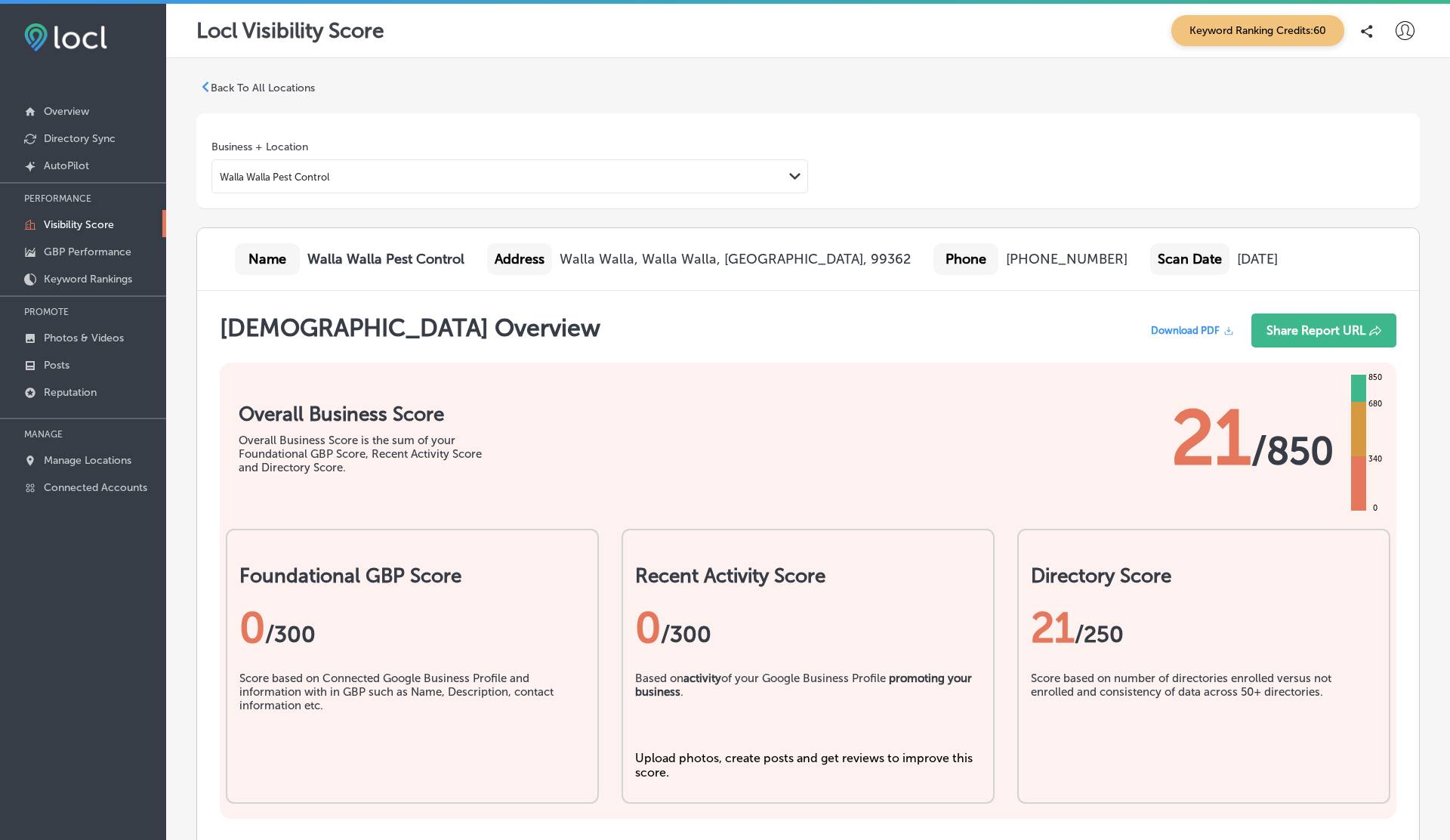
click at [967, 166] on div "Business + Location Walla Walla Pest Control Path Created with Sketch." at bounding box center [808, 167] width 1193 height 52
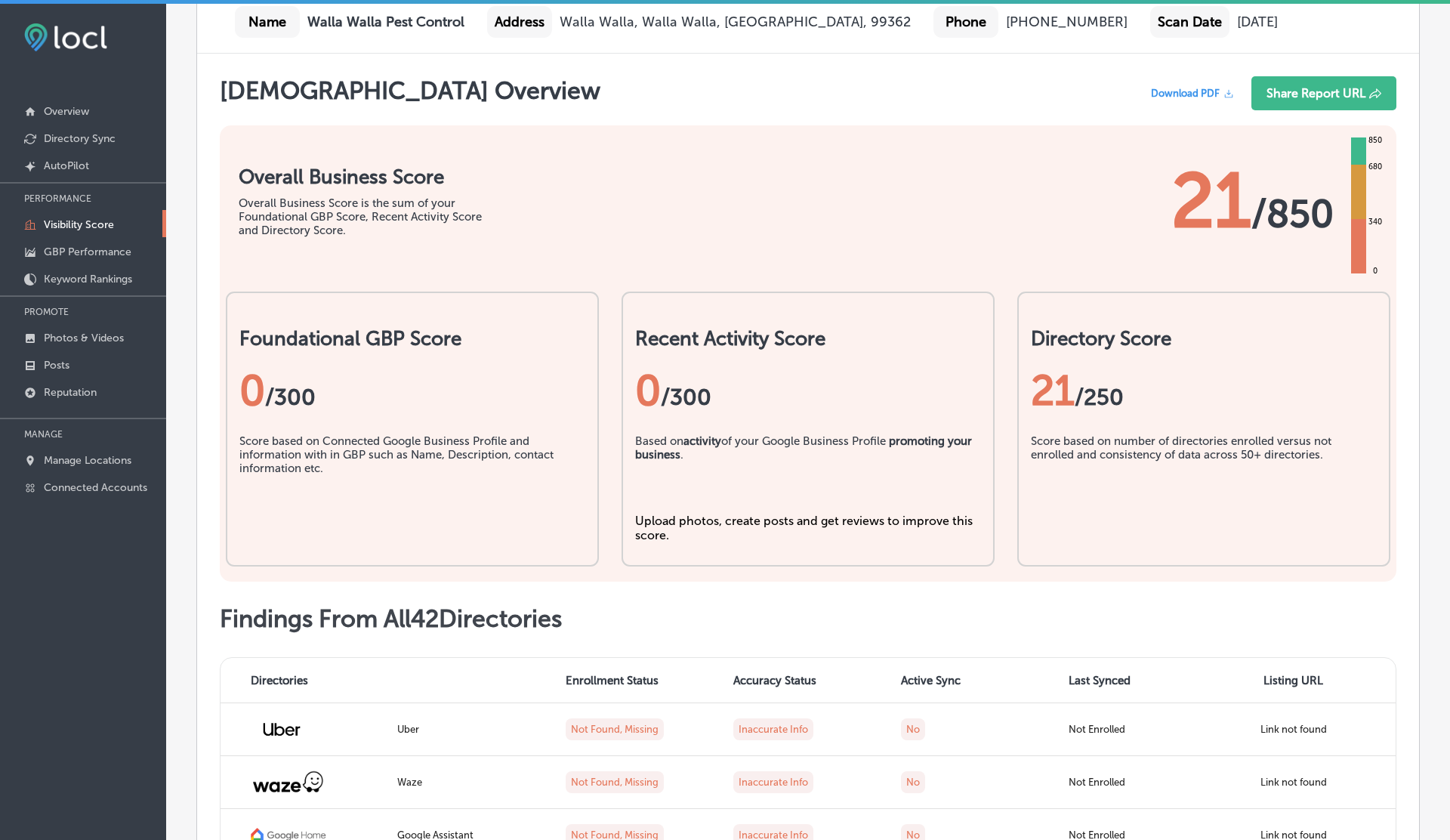
scroll to position [238, 0]
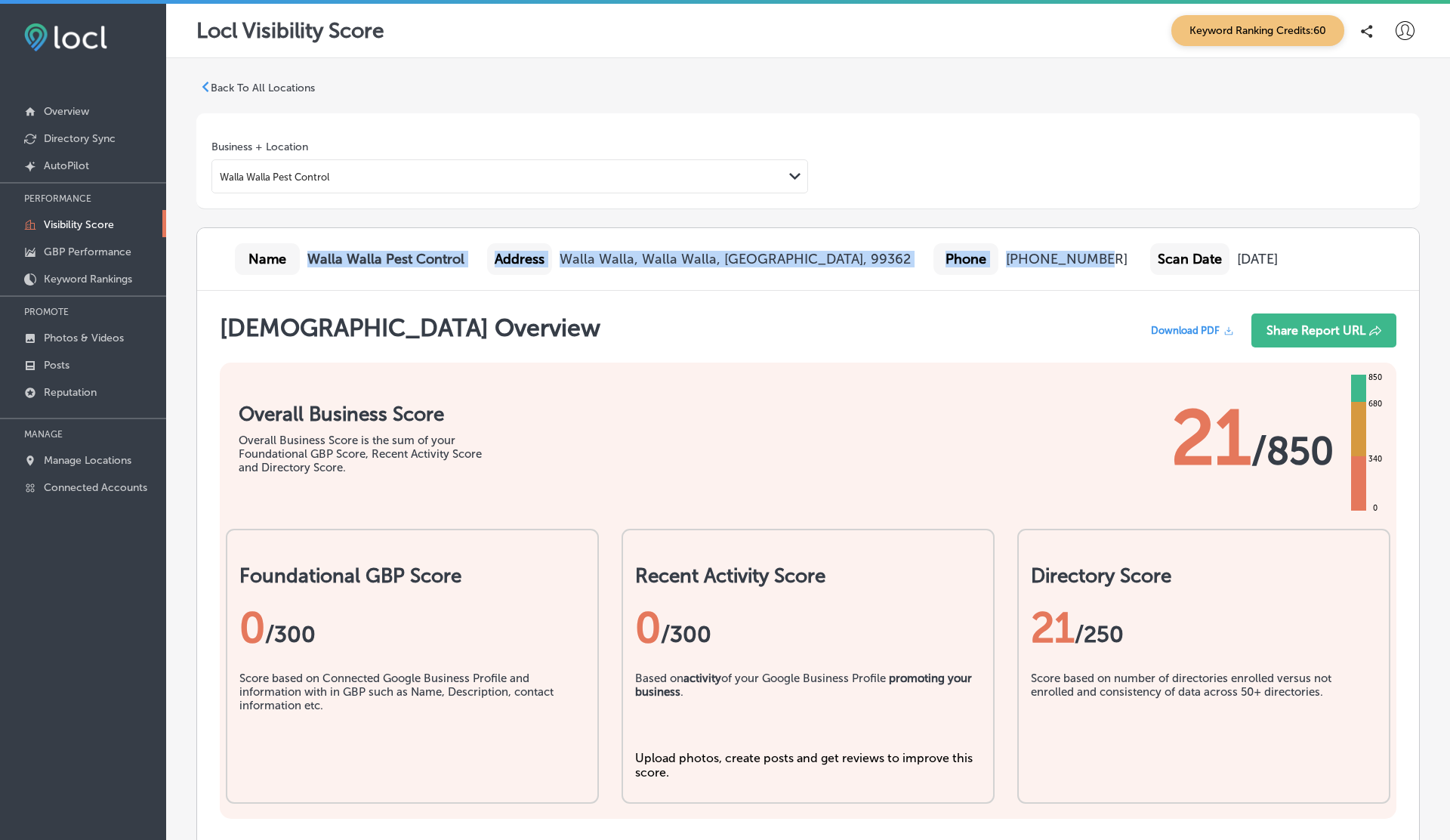
drag, startPoint x: 310, startPoint y: 258, endPoint x: 978, endPoint y: 259, distance: 668.0
click at [978, 259] on div "Name Walla Walla Pest Control Address Walla Walla, Walla Walla, WA, 99362 Phone…" at bounding box center [808, 259] width 1222 height 63
copy div "Walla Walla Pest Control Address Walla Walla, Walla Walla, WA, 99362 Phone +150…"
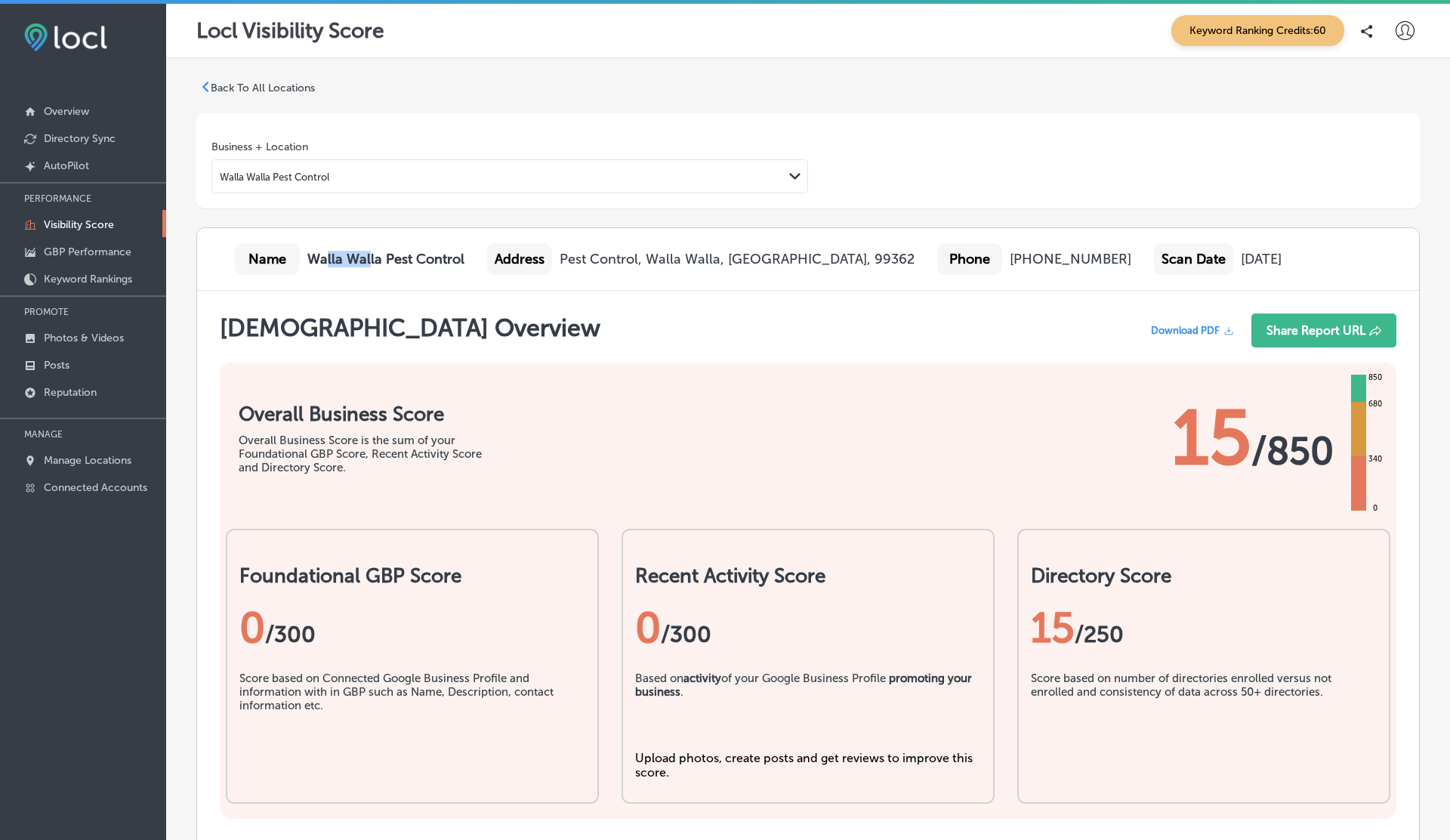
drag, startPoint x: 325, startPoint y: 259, endPoint x: 367, endPoint y: 257, distance: 42.0
click at [367, 257] on b "Walla Walla Pest Control" at bounding box center [386, 259] width 157 height 17
click at [324, 257] on b "Walla Walla Pest Control" at bounding box center [386, 259] width 157 height 17
drag, startPoint x: 324, startPoint y: 257, endPoint x: 461, endPoint y: 263, distance: 137.1
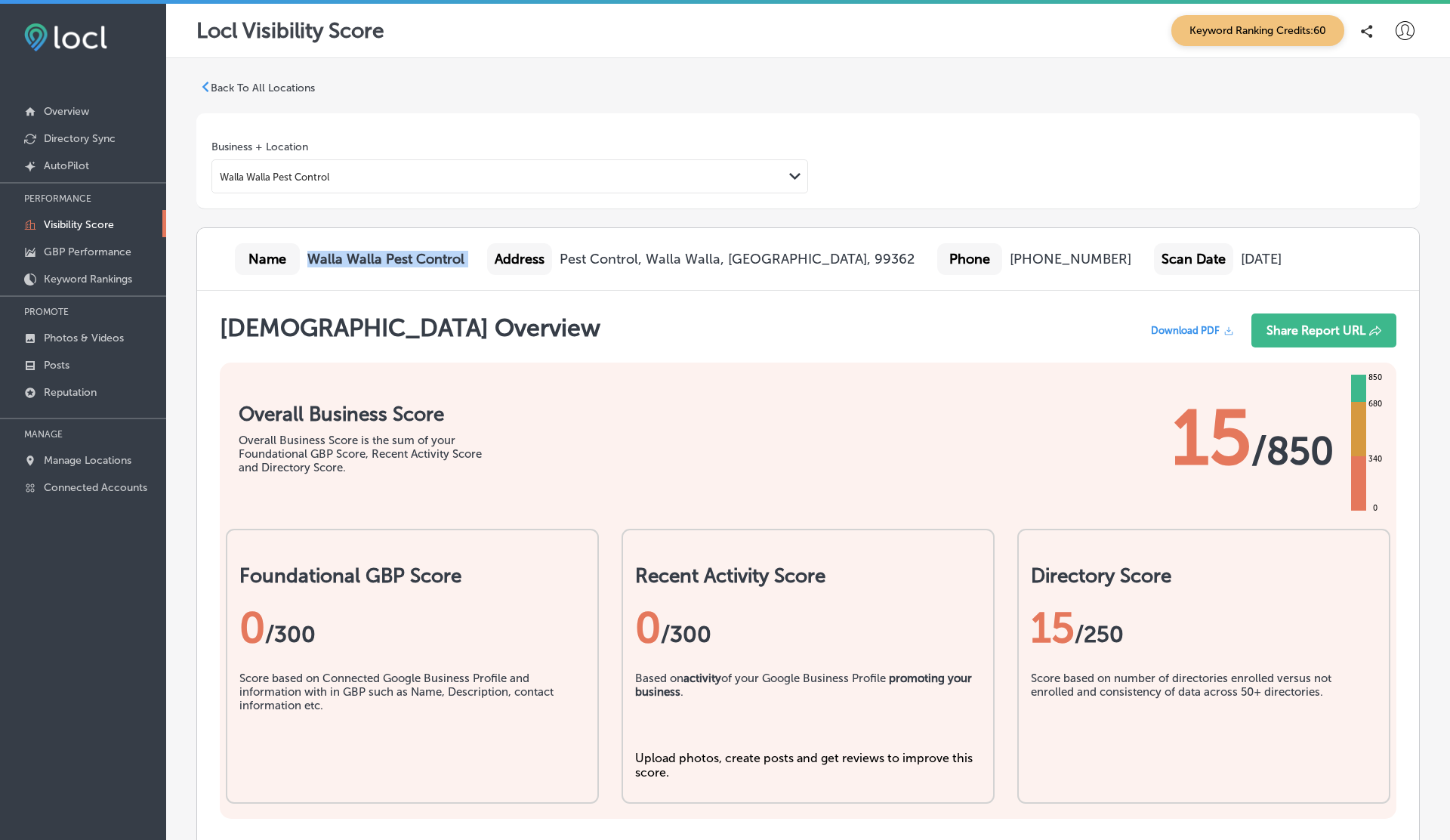
click at [461, 263] on div "Name Walla Walla Pest Control Address Pest Control, [GEOGRAPHIC_DATA] Phone [PH…" at bounding box center [808, 259] width 1222 height 63
copy b "Walla Walla Pest Control"
drag, startPoint x: 721, startPoint y: 252, endPoint x: 788, endPoint y: 256, distance: 67.1
click at [788, 256] on div "Pest Control, Walla Walla, [GEOGRAPHIC_DATA], 99362" at bounding box center [737, 259] width 355 height 17
copy div "WA, 99362"
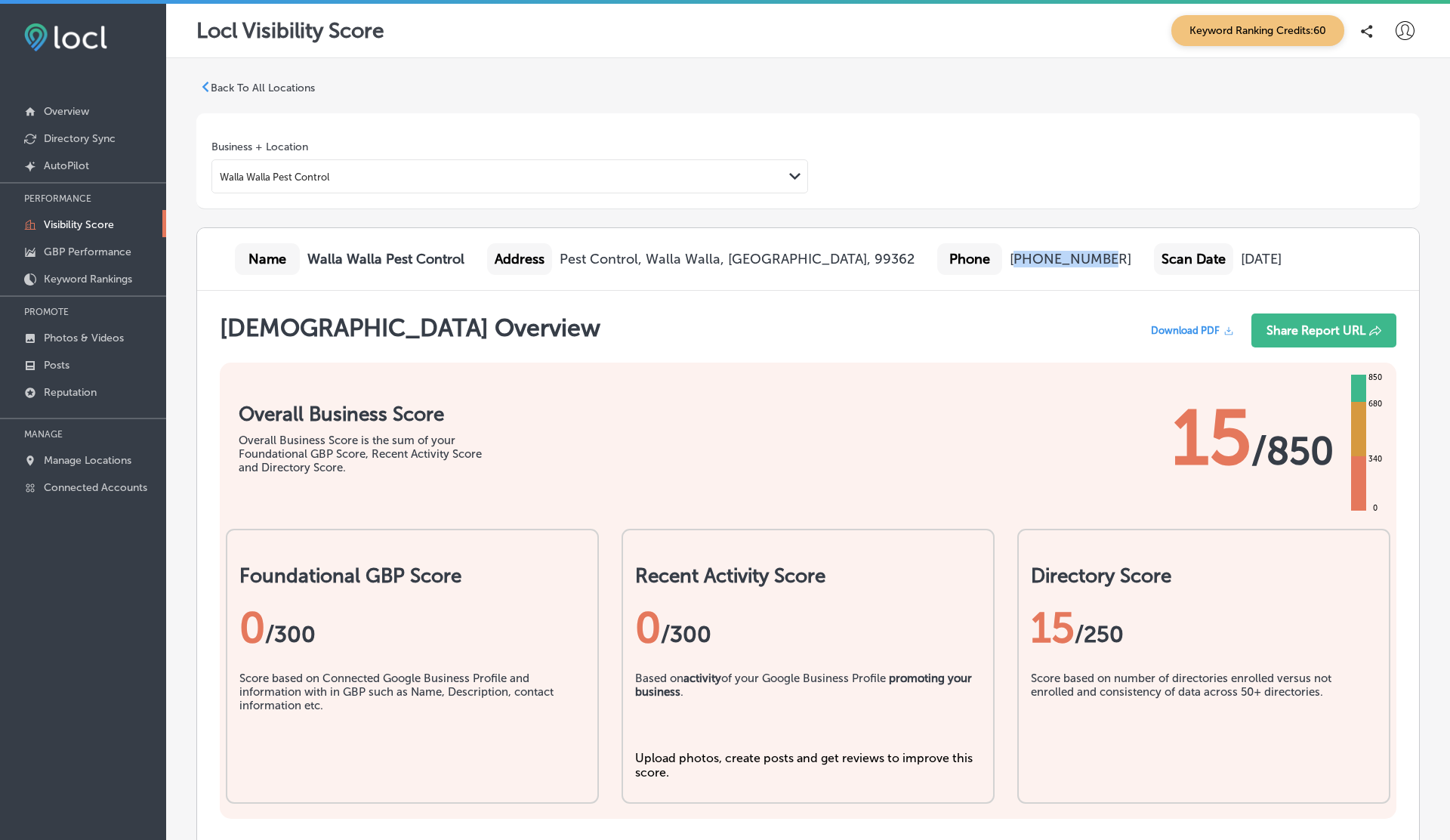
drag, startPoint x: 892, startPoint y: 259, endPoint x: 953, endPoint y: 259, distance: 61.0
click at [1009, 259] on div "[PHONE_NUMBER]" at bounding box center [1070, 259] width 121 height 17
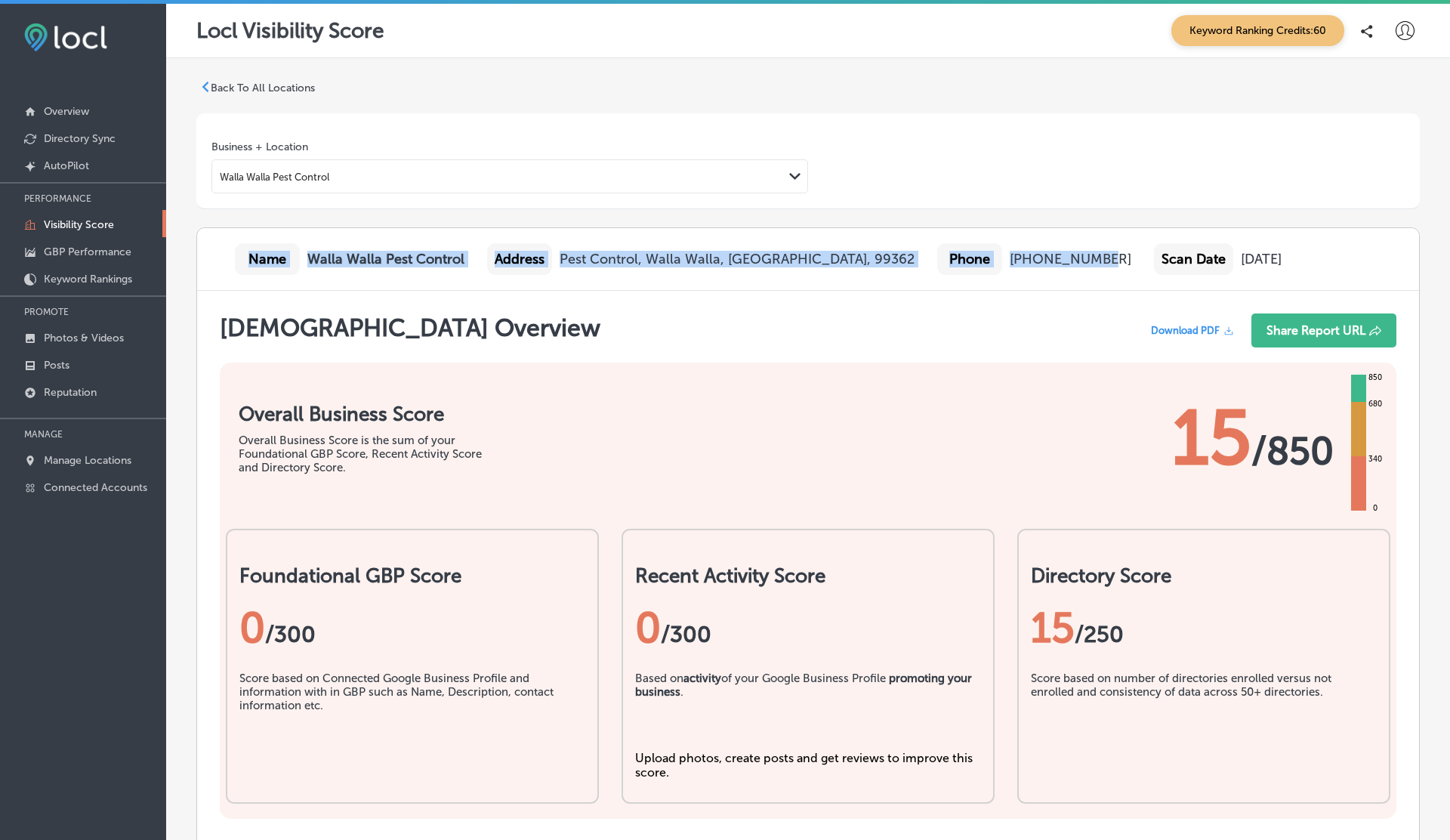
drag, startPoint x: 240, startPoint y: 256, endPoint x: 979, endPoint y: 258, distance: 739.0
click at [979, 258] on div "Name Walla Walla Pest Control Address Pest Control, [GEOGRAPHIC_DATA] Phone [PH…" at bounding box center [808, 259] width 1222 height 63
copy div "Name Walla Walla Pest Control Address Pest Control, [GEOGRAPHIC_DATA] Phone [PH…"
